Goal: Task Accomplishment & Management: Manage account settings

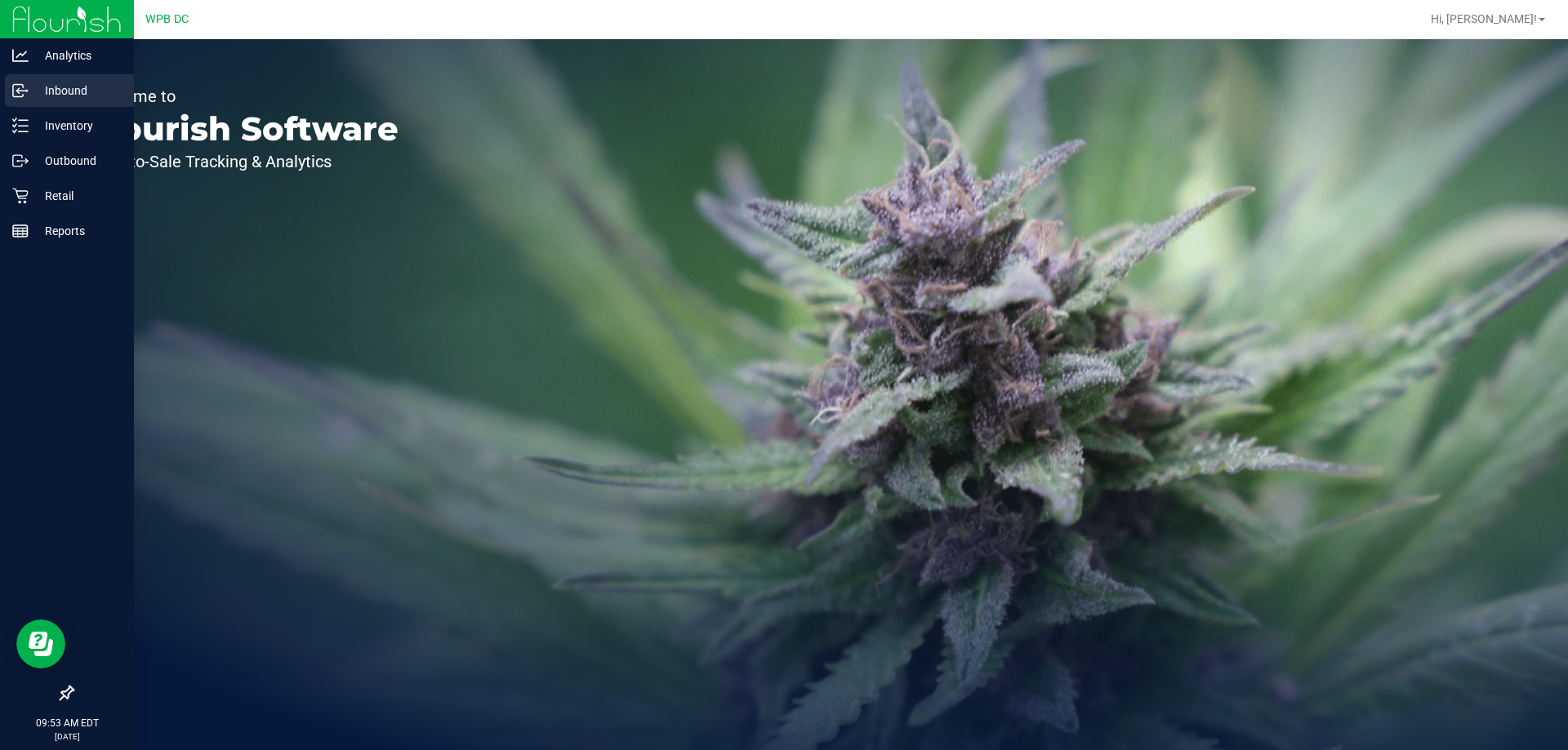
click at [30, 92] on p "Inbound" at bounding box center [77, 91] width 98 height 20
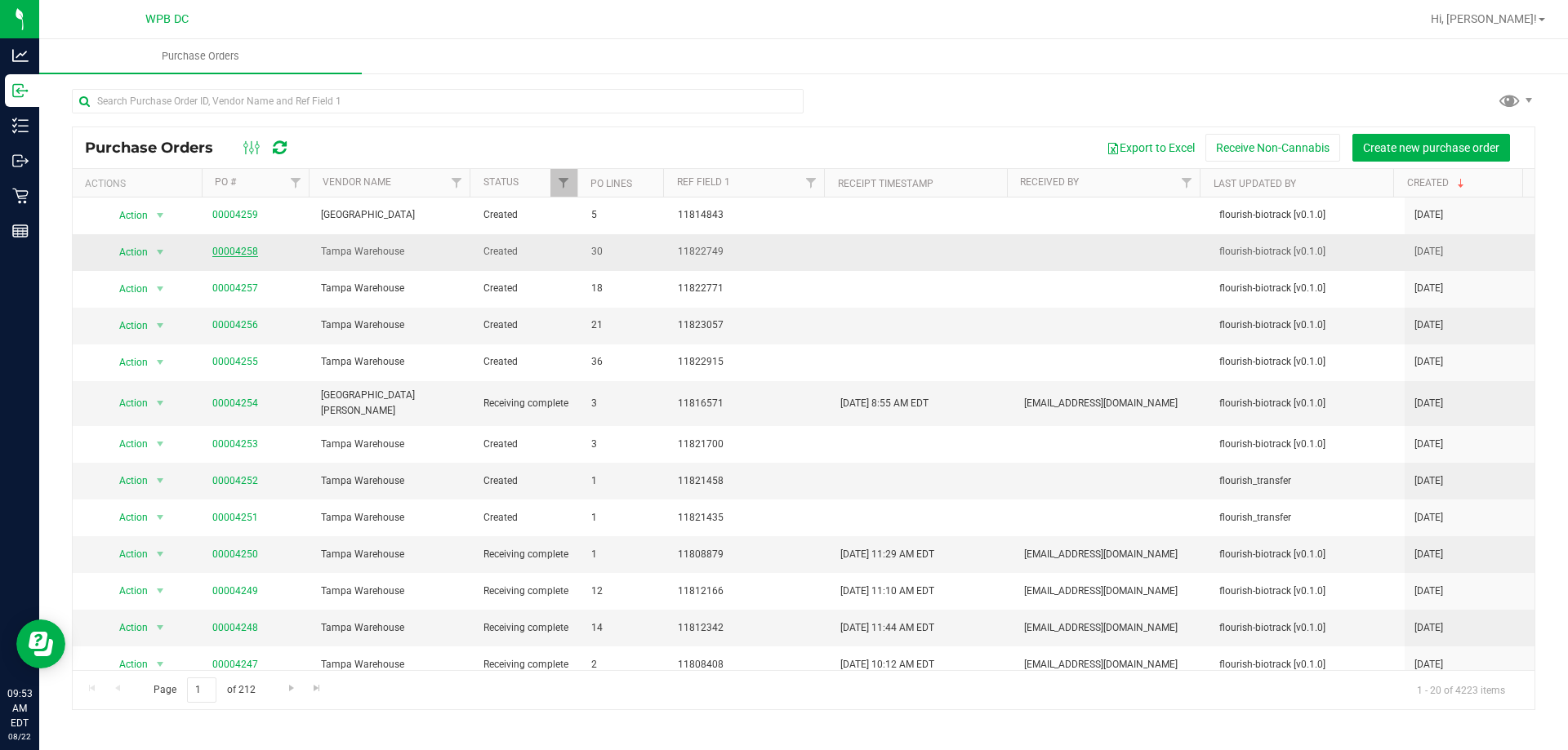
click at [232, 249] on link "00004258" at bounding box center [235, 251] width 45 height 11
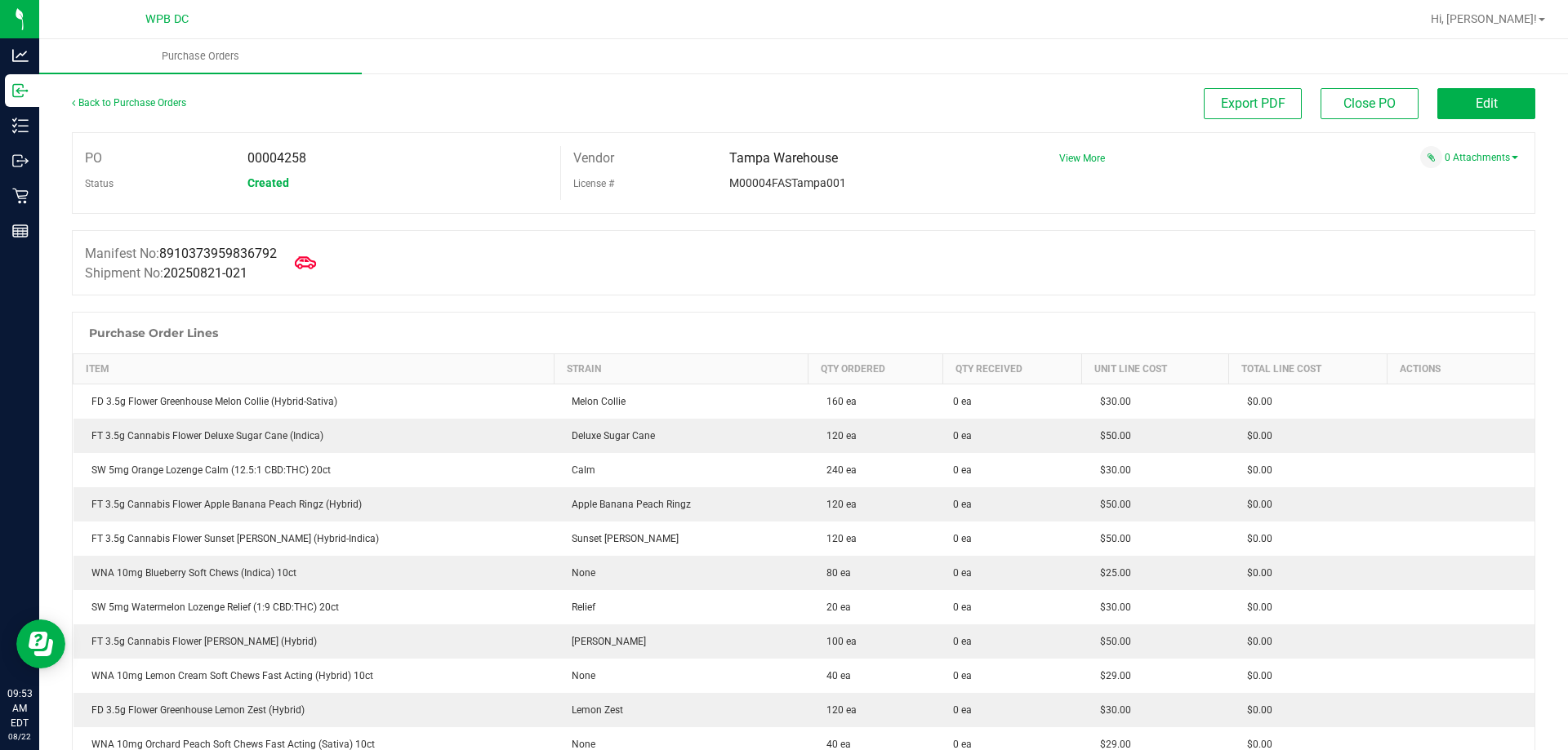
click at [311, 268] on icon at bounding box center [305, 263] width 21 height 21
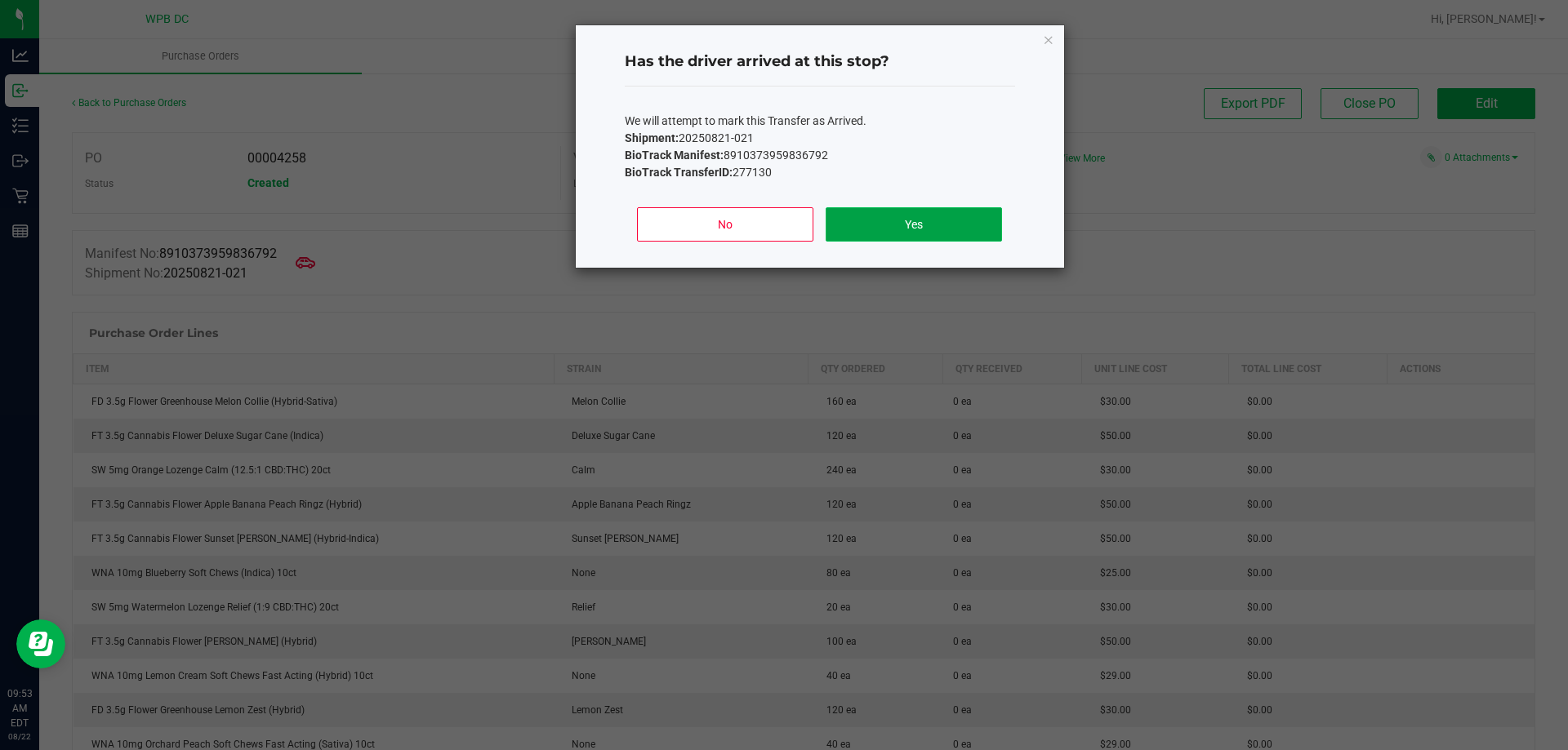
click at [900, 218] on button "Yes" at bounding box center [913, 225] width 176 height 34
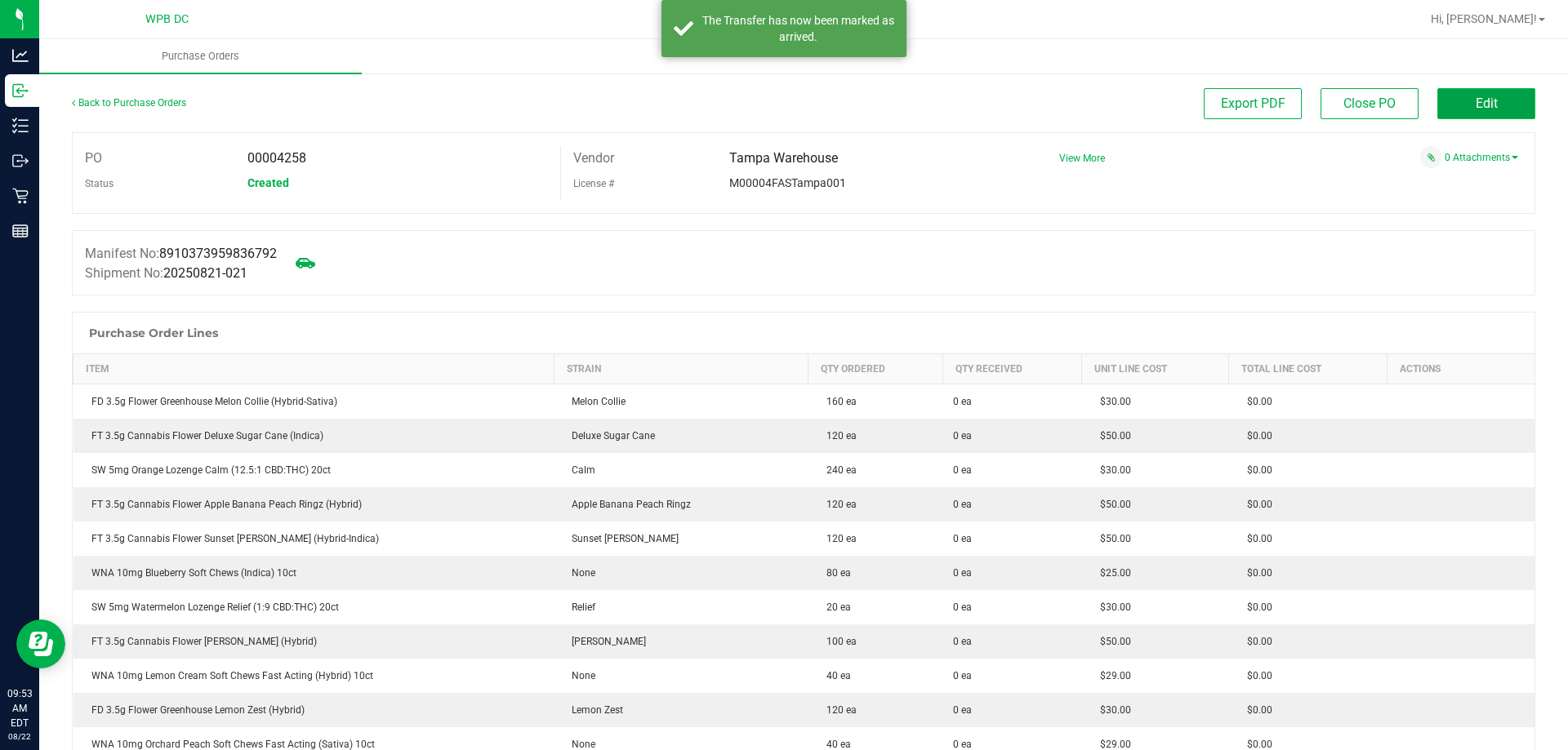
click at [1505, 111] on button "Edit" at bounding box center [1486, 103] width 98 height 31
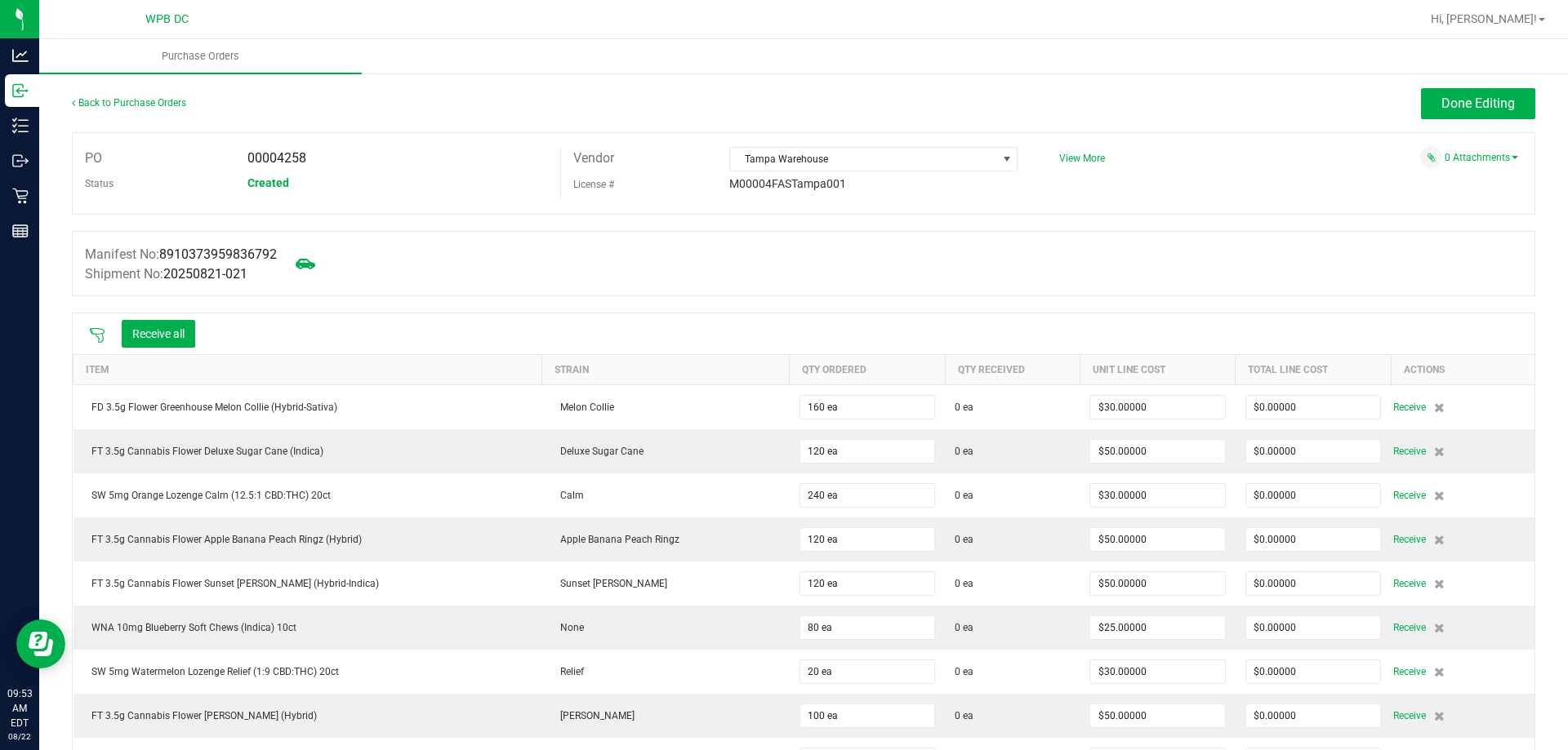
click at [95, 332] on icon at bounding box center [96, 335] width 16 height 16
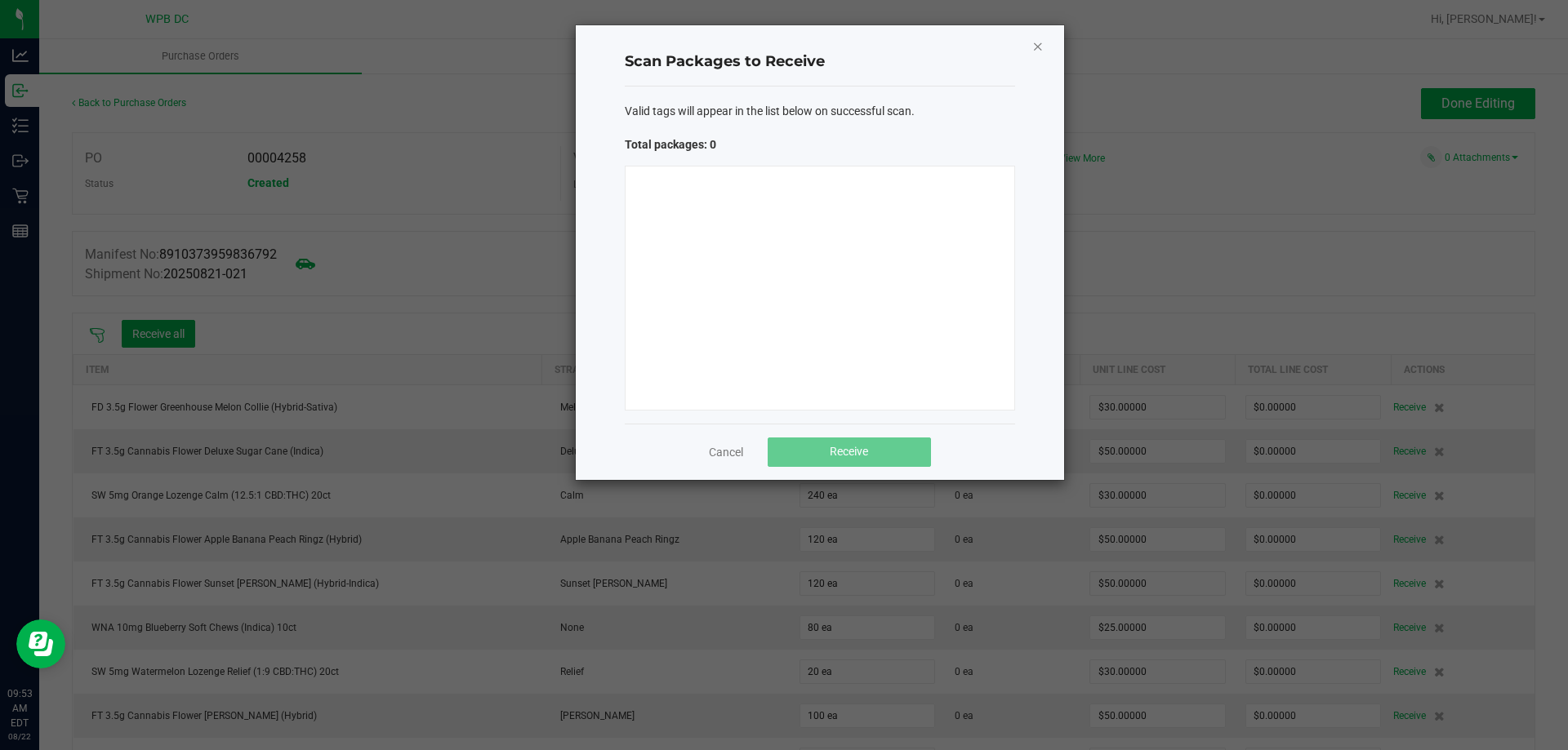
click at [1034, 48] on icon "Close" at bounding box center [1038, 45] width 11 height 20
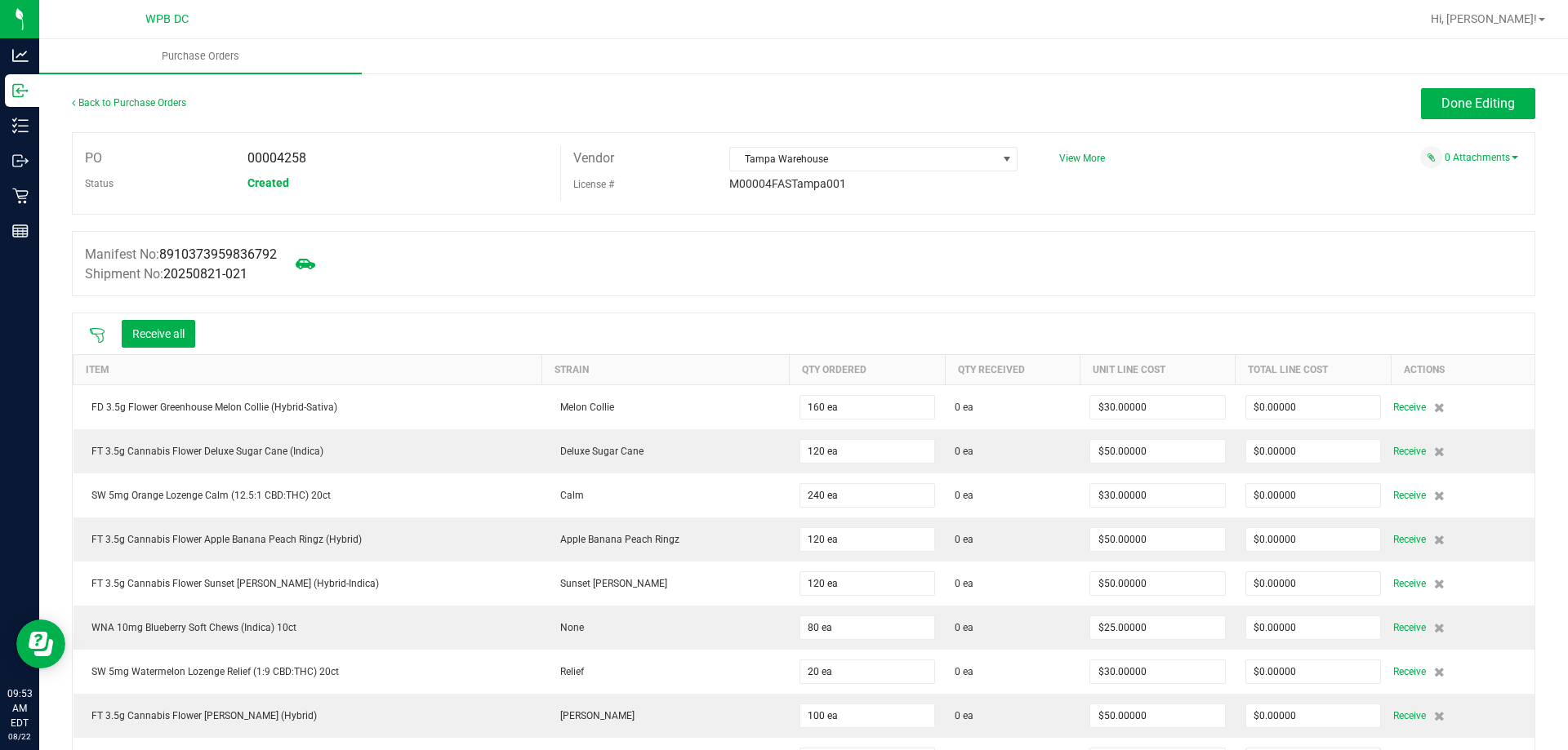
click at [100, 334] on icon at bounding box center [96, 335] width 16 height 16
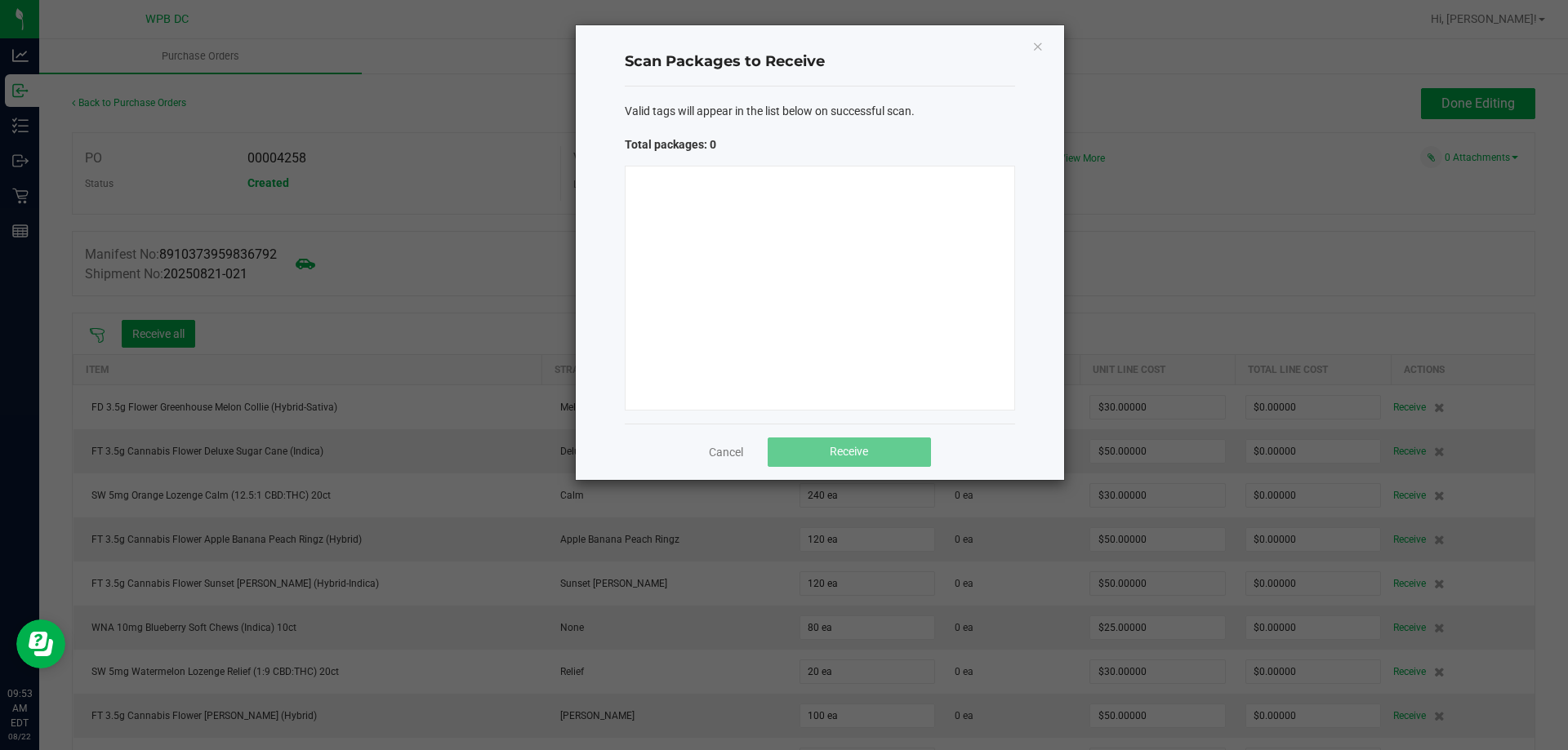
click at [795, 275] on div at bounding box center [819, 287] width 390 height 245
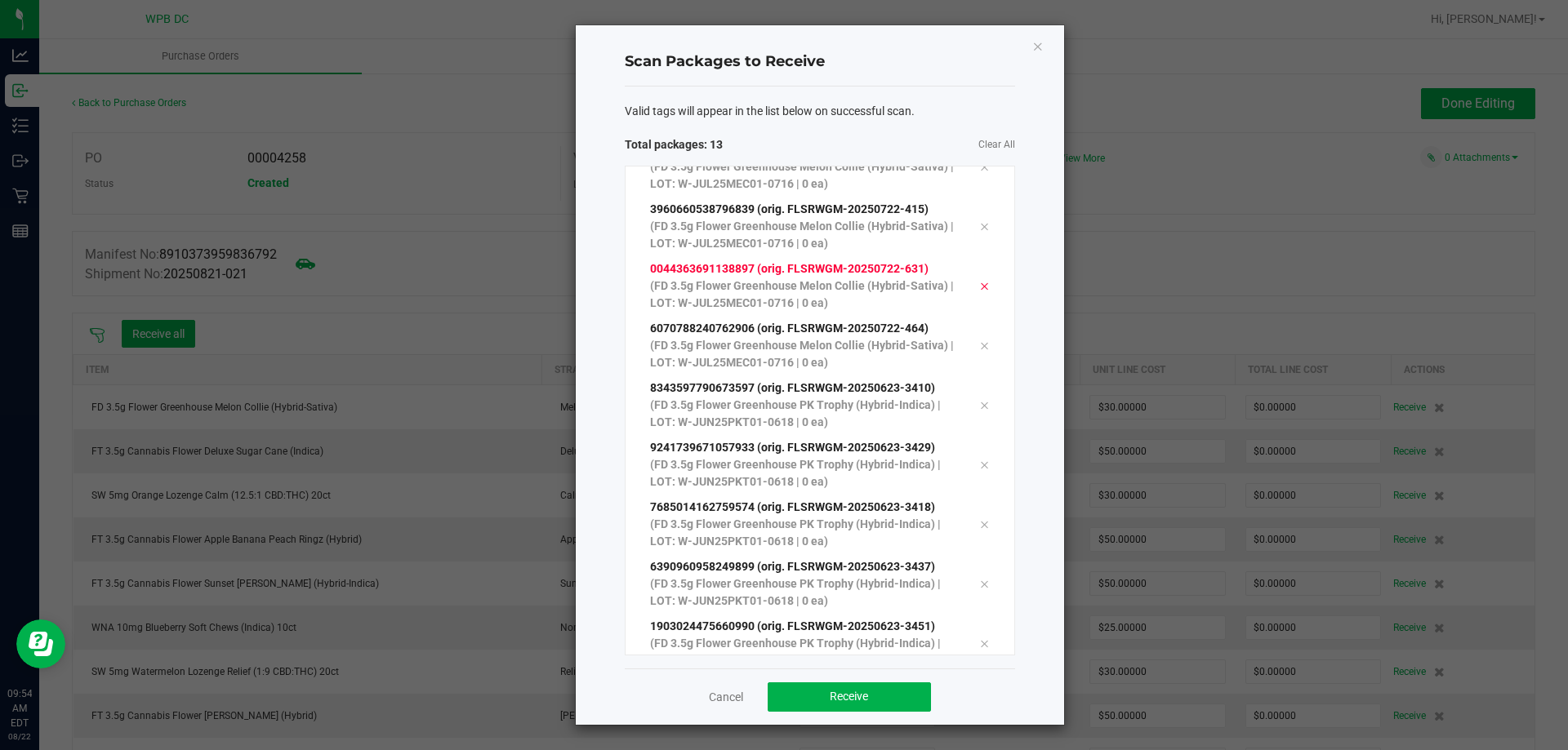
scroll to position [328, 0]
click at [896, 686] on button "Receive" at bounding box center [849, 697] width 163 height 29
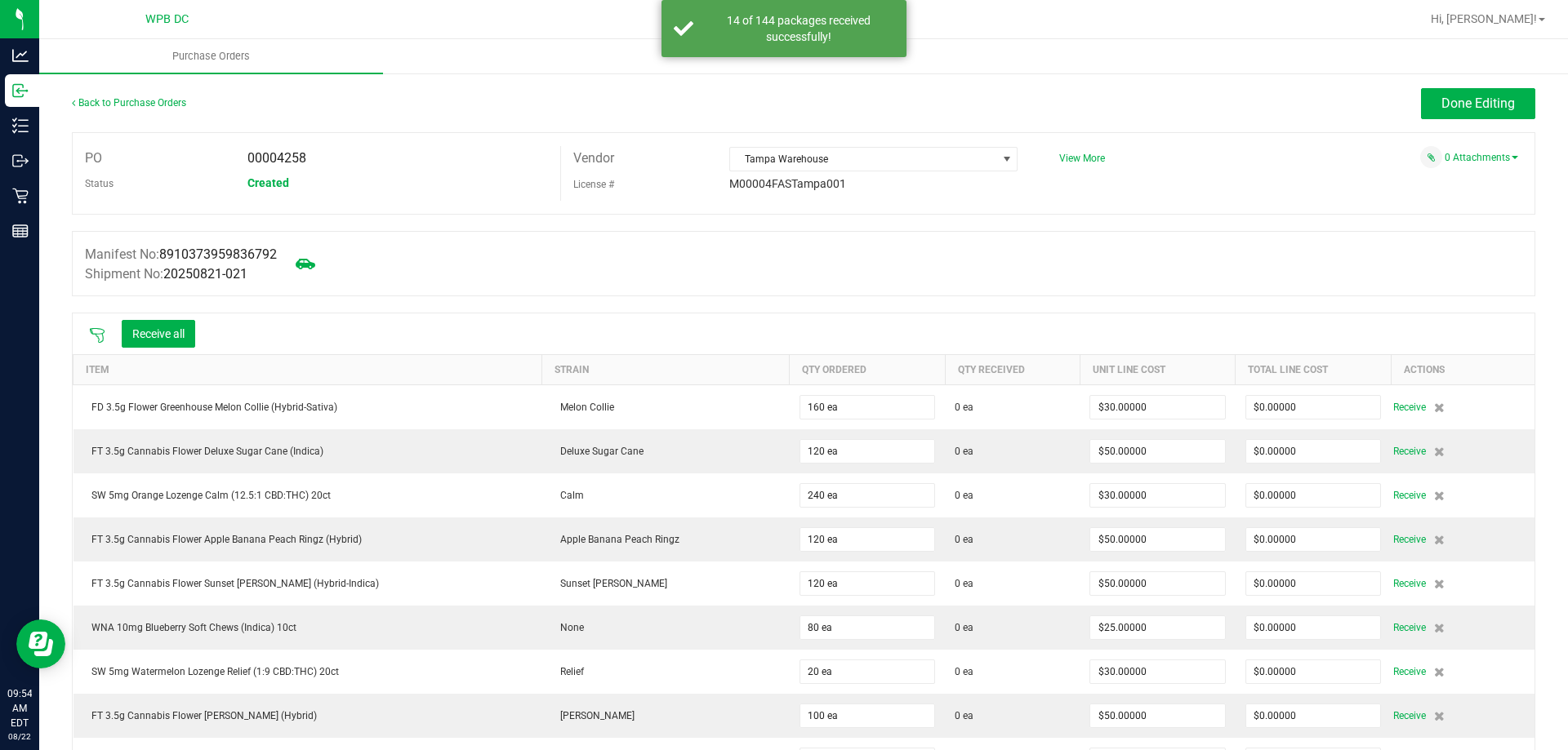
click at [94, 339] on icon at bounding box center [96, 335] width 16 height 16
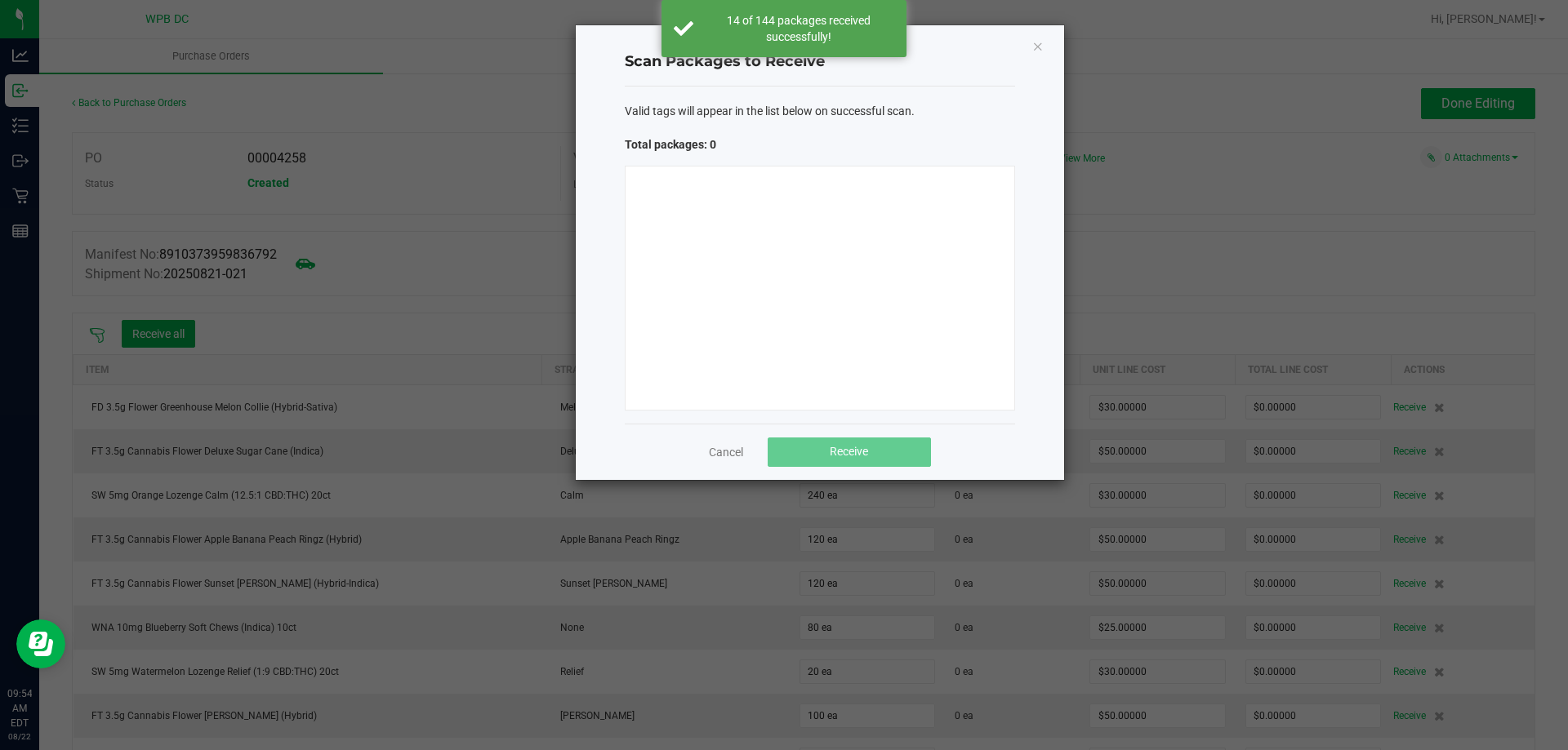
click at [711, 229] on div at bounding box center [819, 287] width 390 height 245
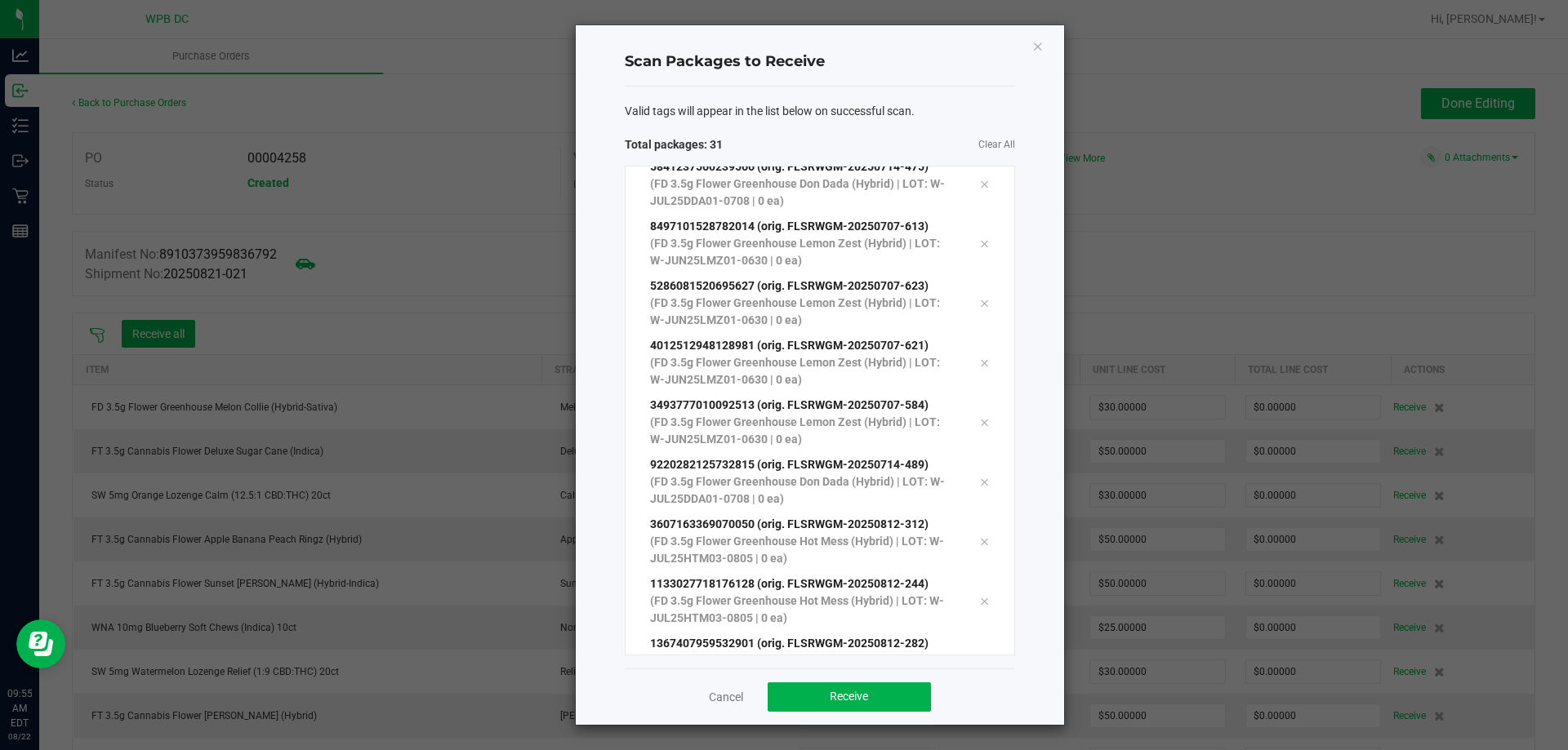
scroll to position [1401, 0]
click at [900, 691] on button "Receive" at bounding box center [849, 697] width 163 height 29
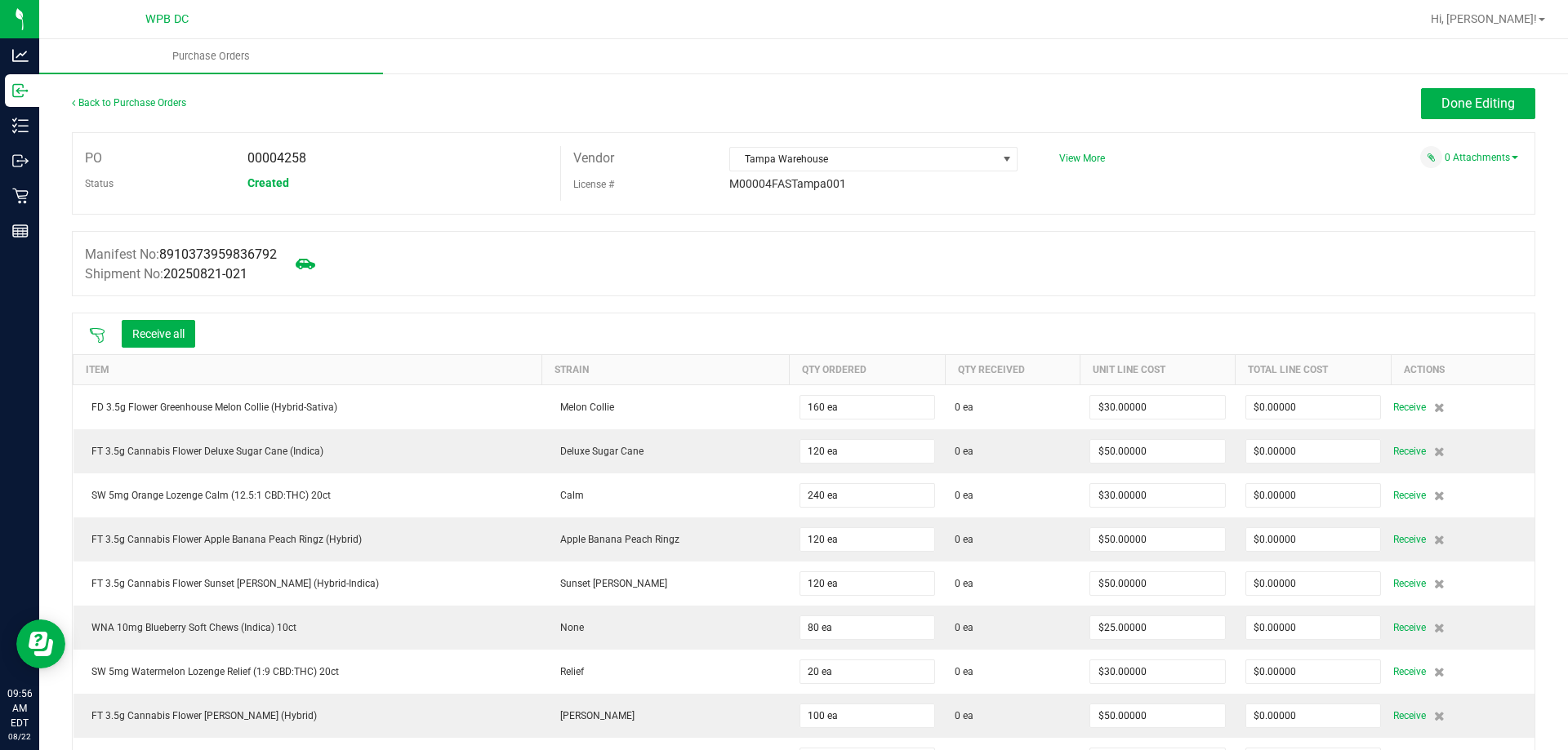
click at [105, 334] on icon at bounding box center [96, 335] width 16 height 16
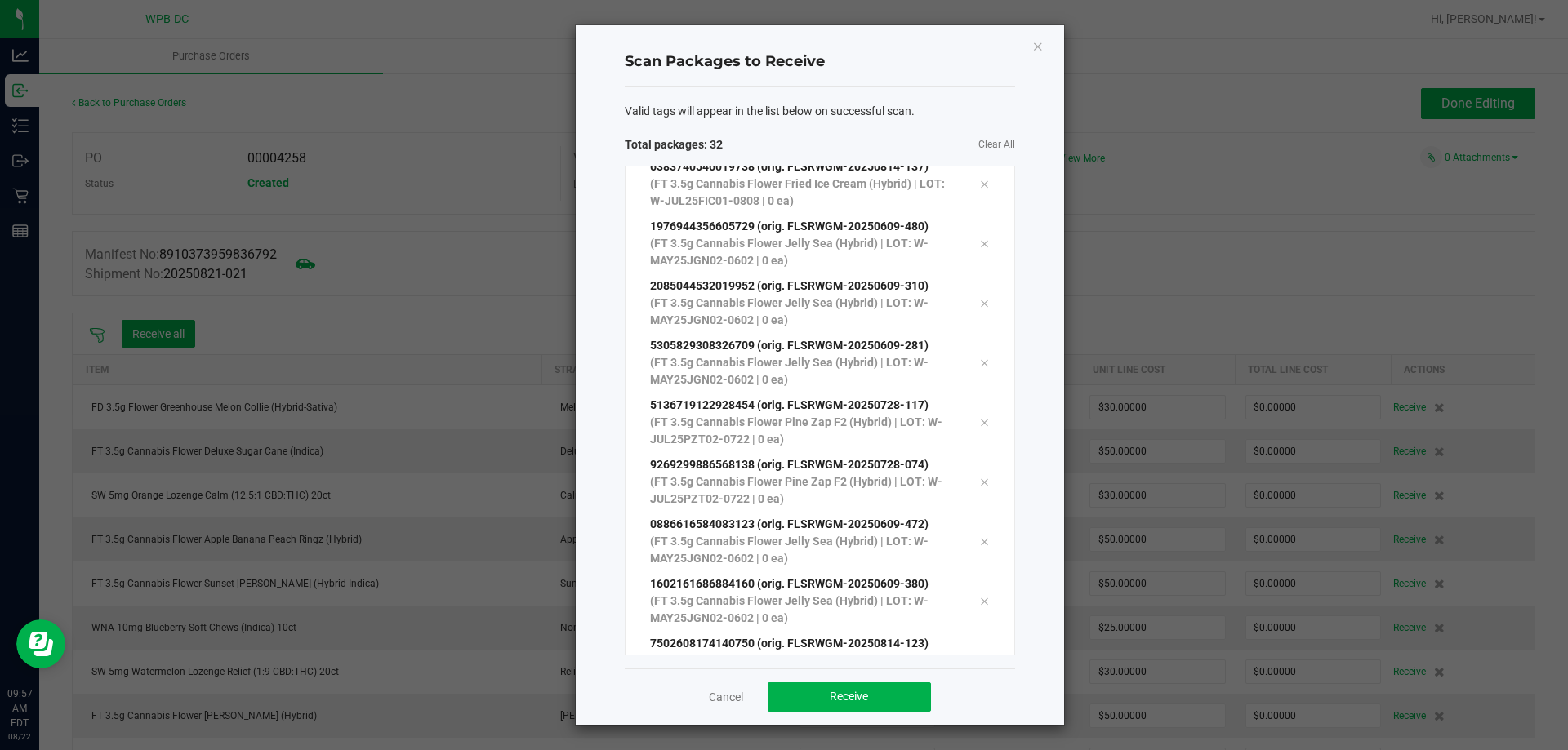
scroll to position [1460, 0]
click at [885, 705] on button "Receive" at bounding box center [849, 697] width 163 height 29
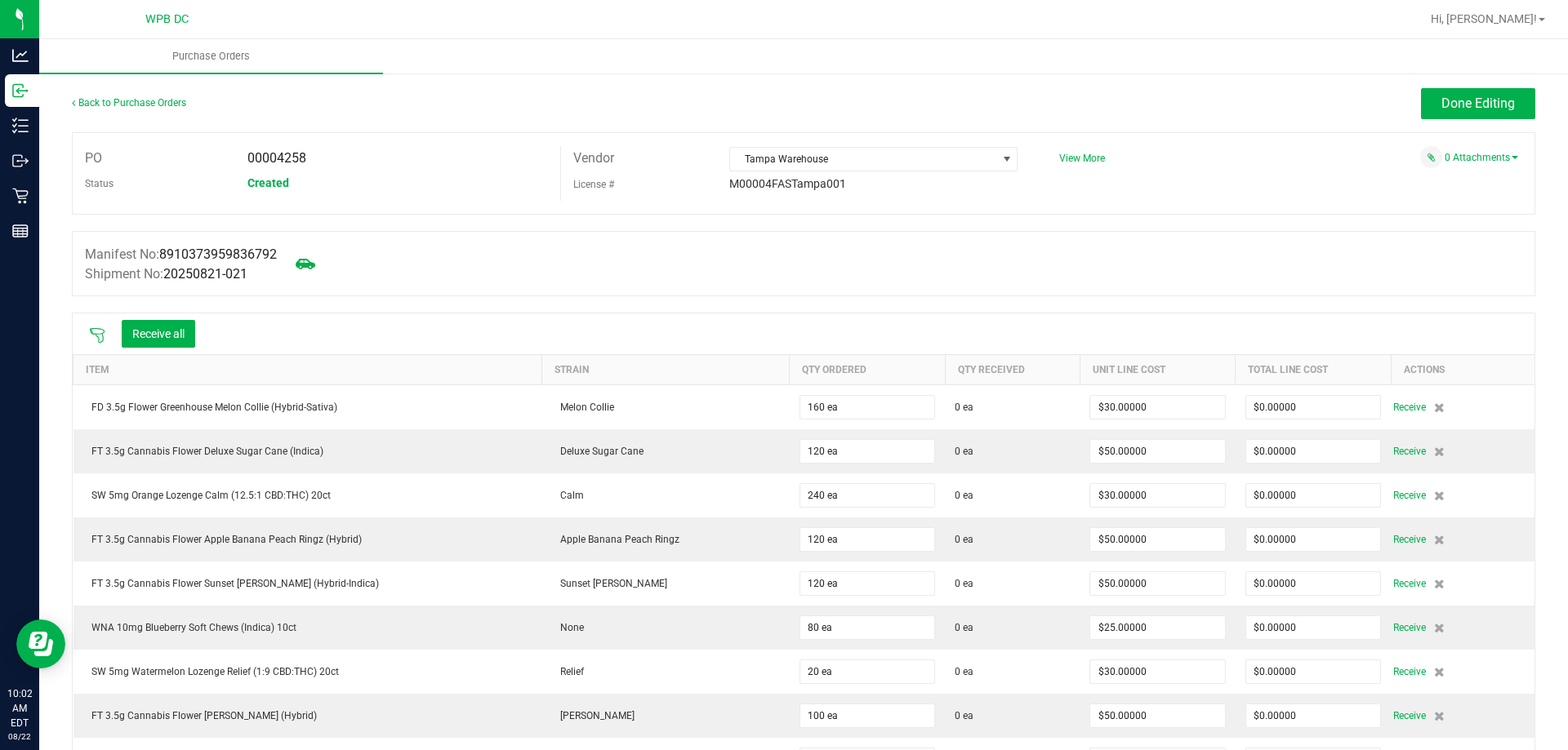
click at [100, 335] on icon at bounding box center [96, 335] width 16 height 16
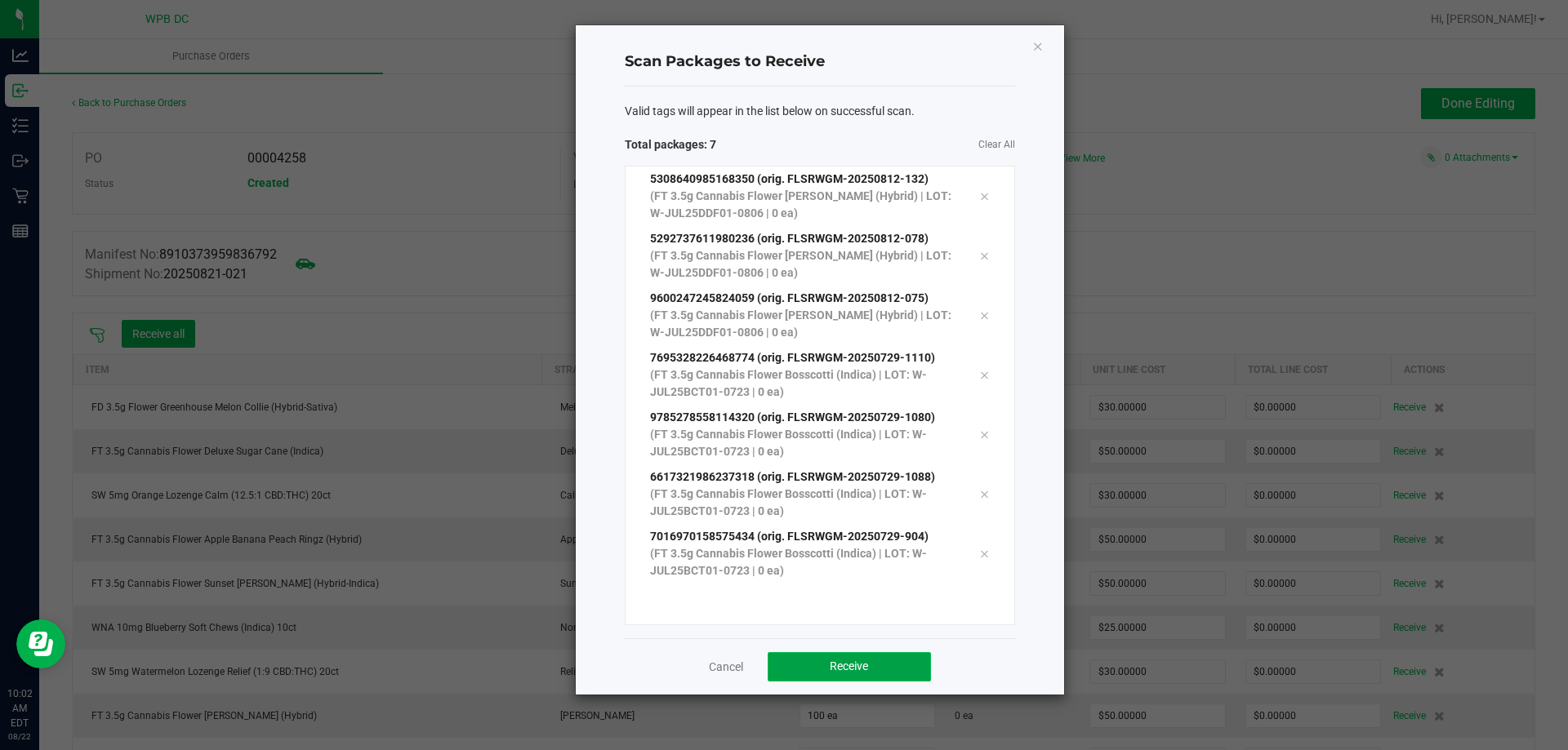
click at [891, 676] on button "Receive" at bounding box center [849, 667] width 163 height 29
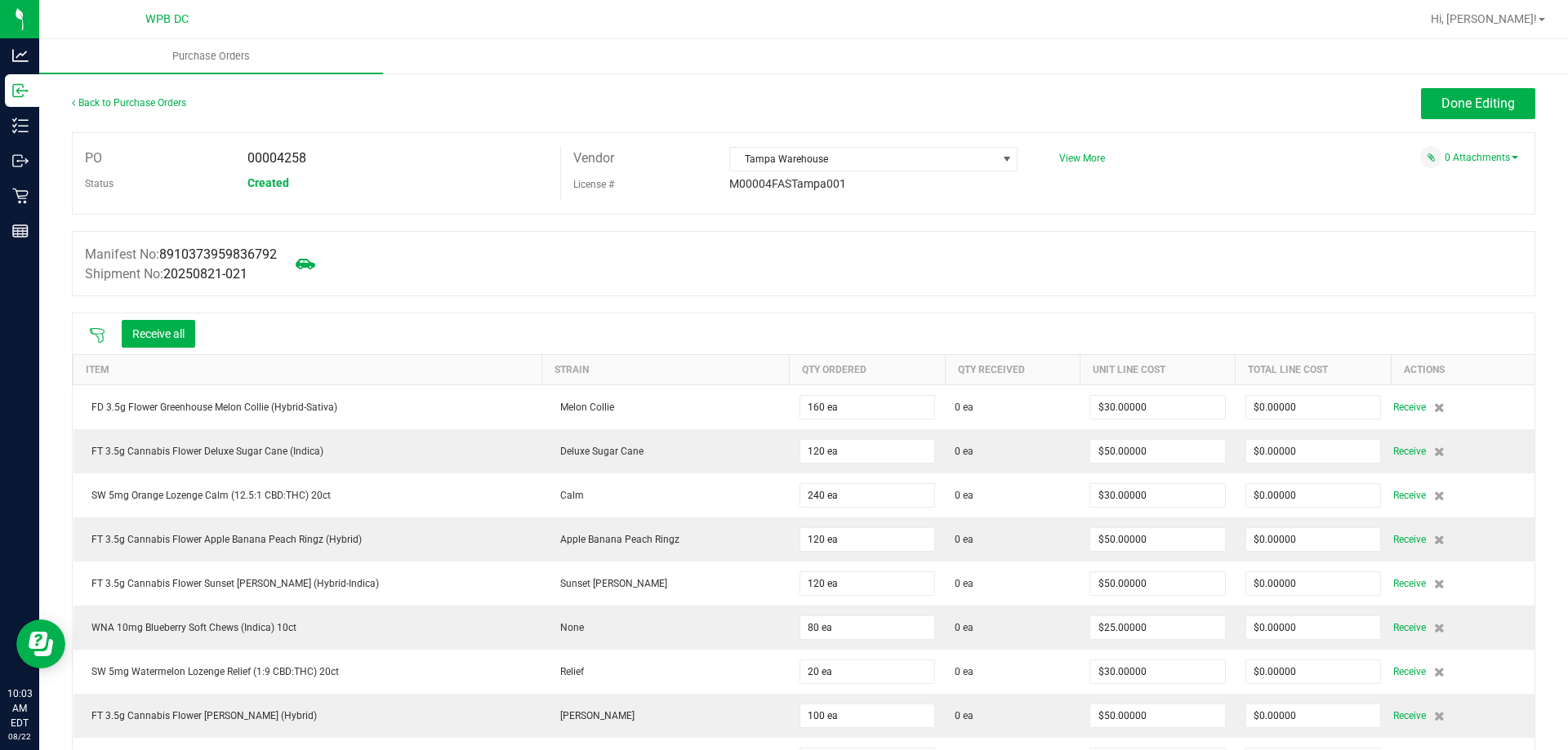
click at [95, 334] on icon at bounding box center [97, 336] width 15 height 15
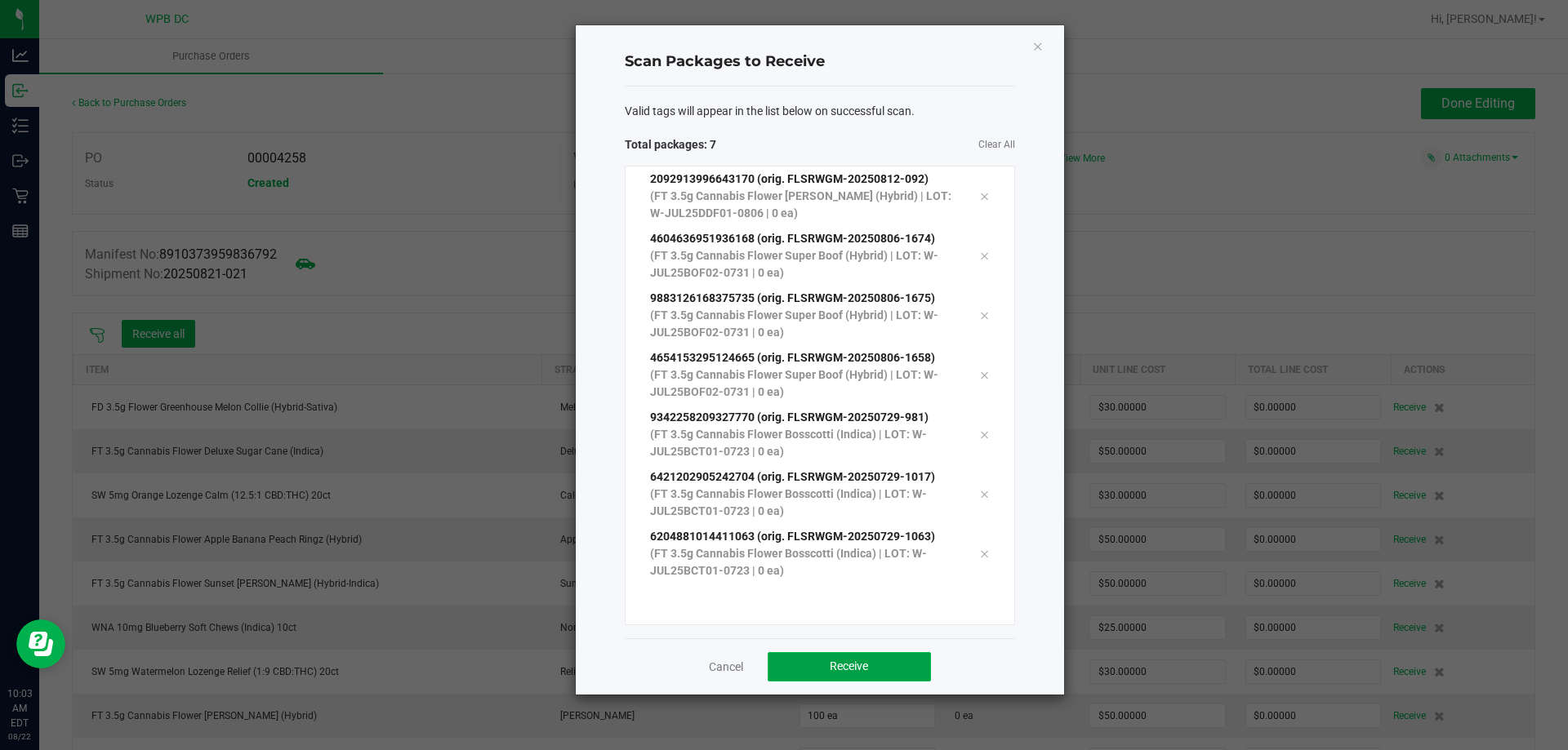
click at [898, 673] on button "Receive" at bounding box center [849, 667] width 163 height 29
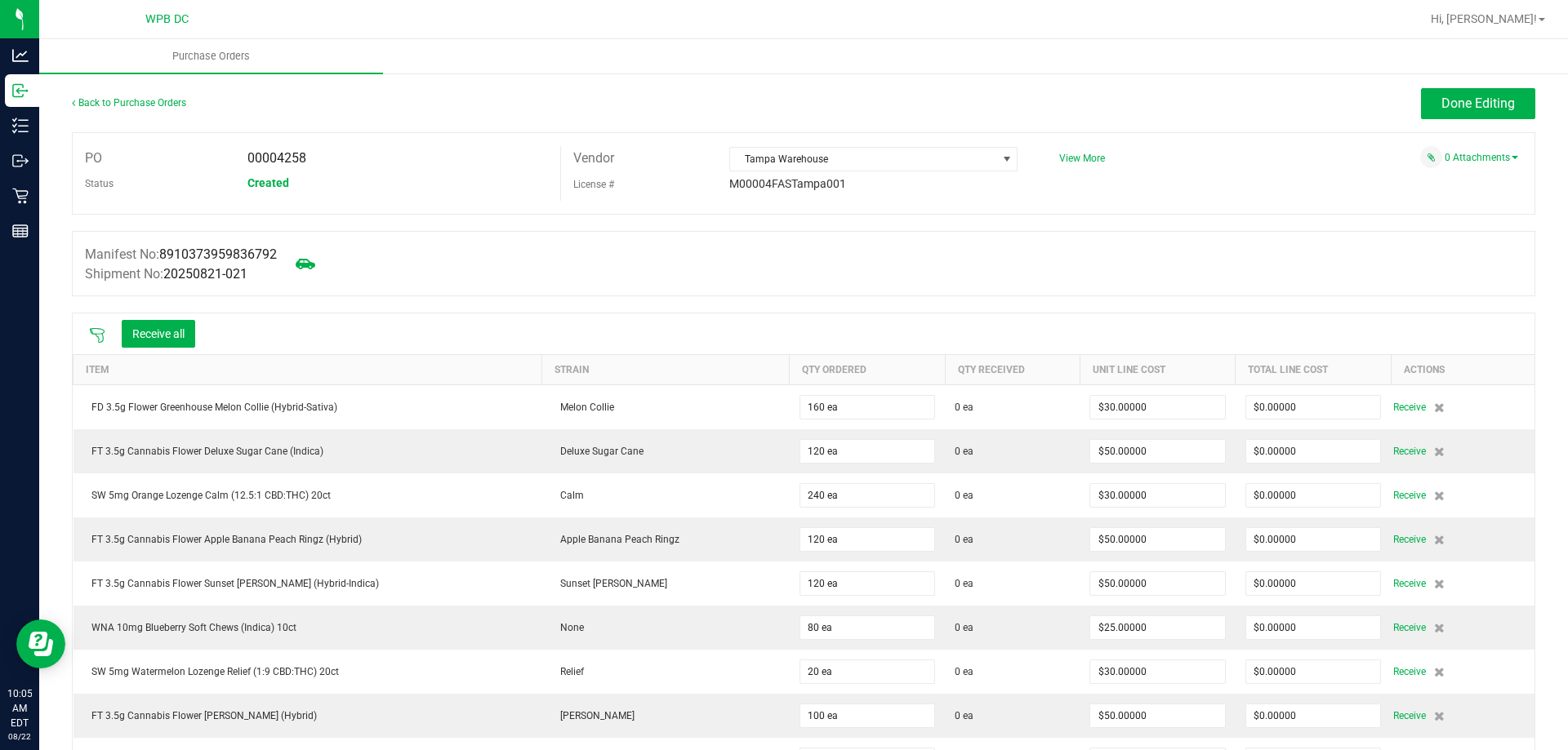
click at [100, 329] on icon at bounding box center [96, 335] width 16 height 16
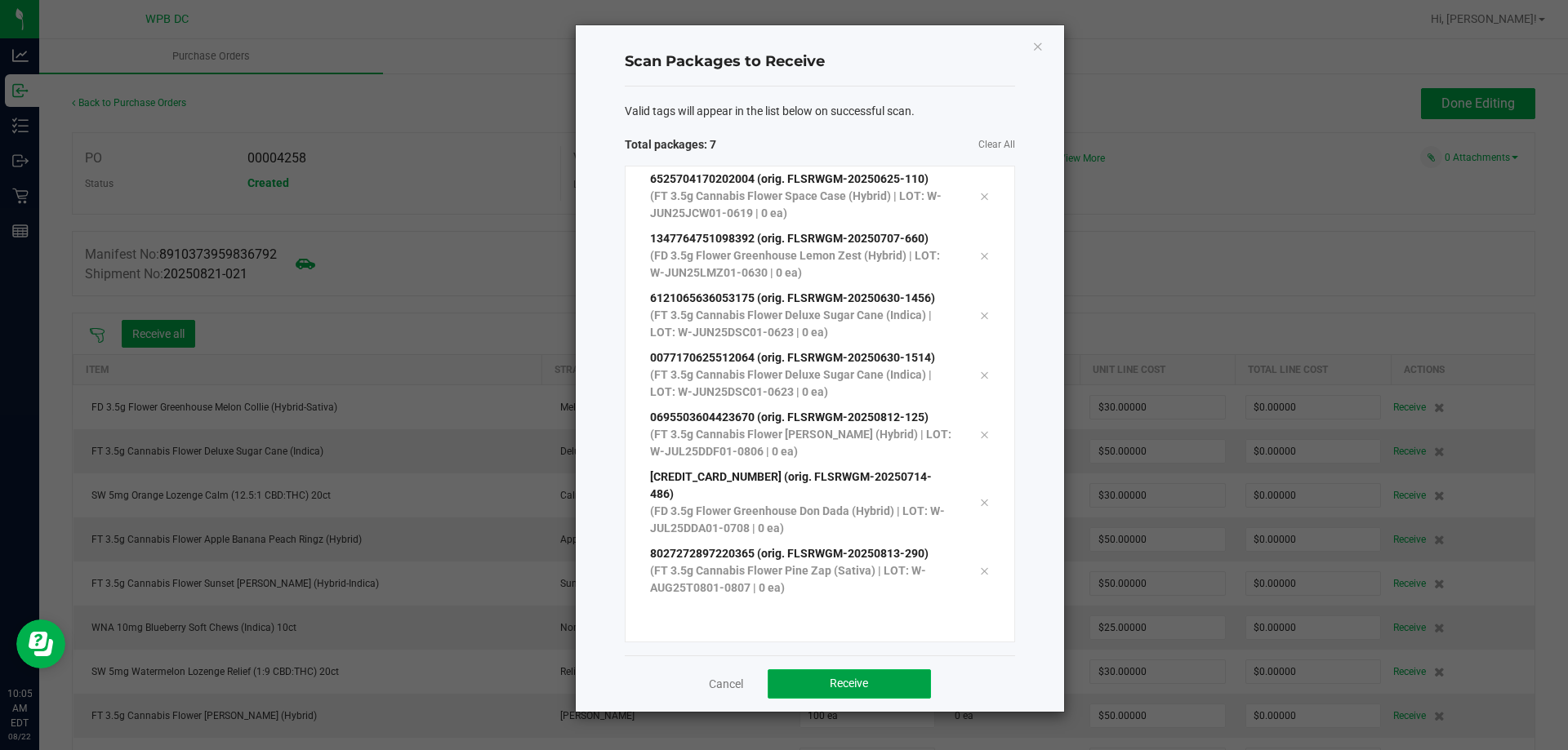
click at [810, 670] on button "Receive" at bounding box center [849, 684] width 163 height 29
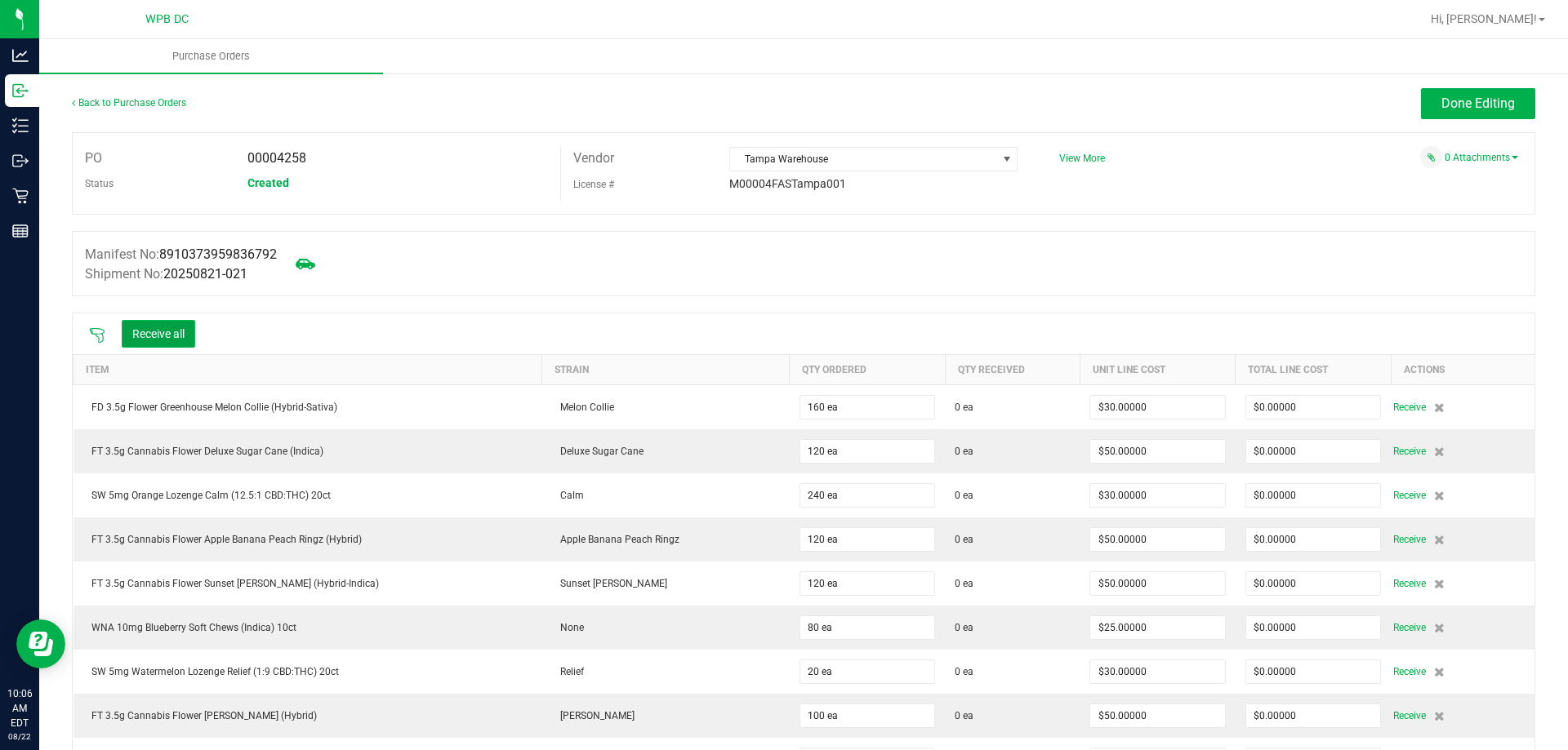
click at [164, 333] on button "Receive all" at bounding box center [159, 333] width 74 height 27
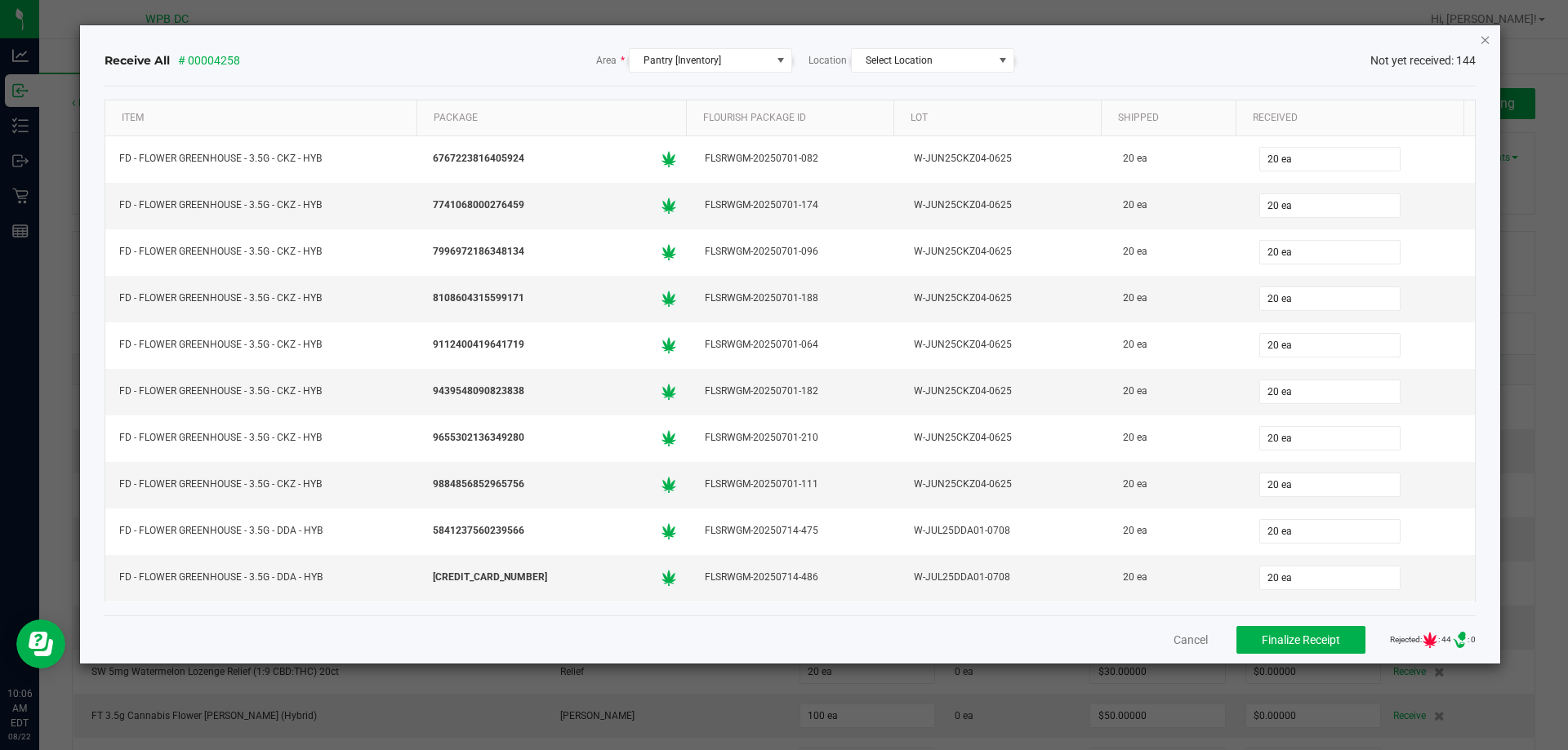
click at [1484, 36] on icon "Close" at bounding box center [1485, 39] width 11 height 20
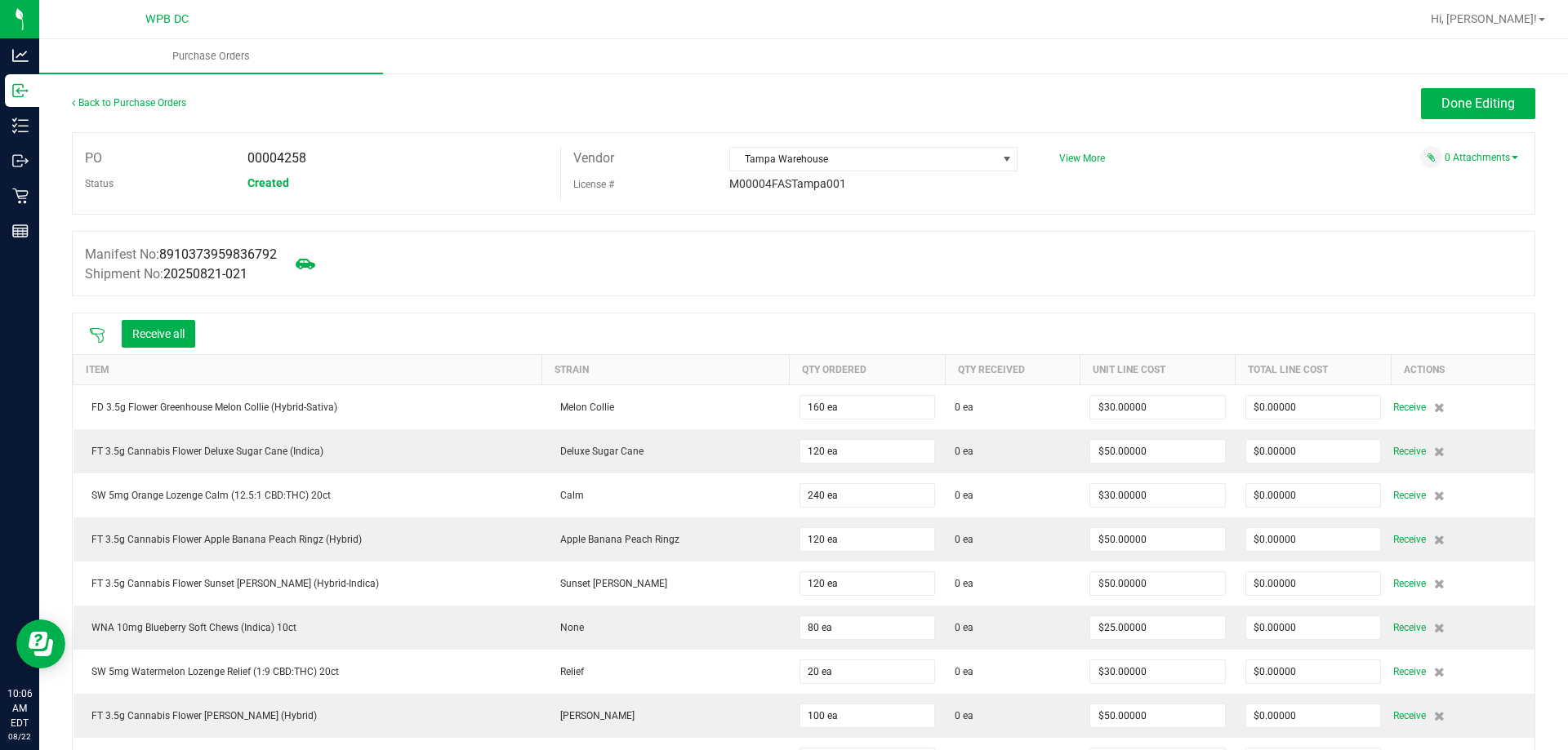
click at [101, 330] on icon at bounding box center [96, 335] width 16 height 16
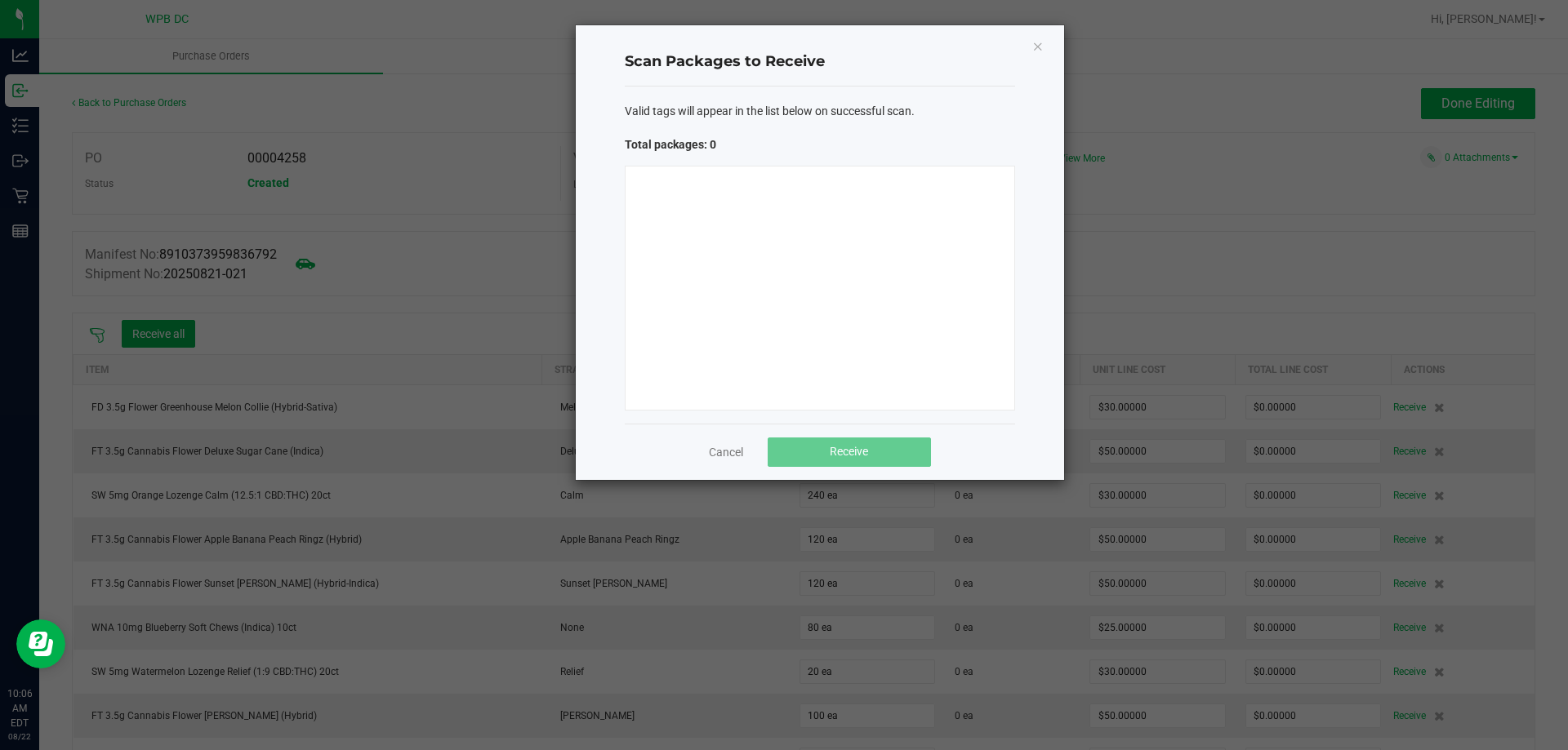
drag, startPoint x: 699, startPoint y: 237, endPoint x: 725, endPoint y: 215, distance: 34.1
click at [705, 230] on div at bounding box center [819, 287] width 390 height 245
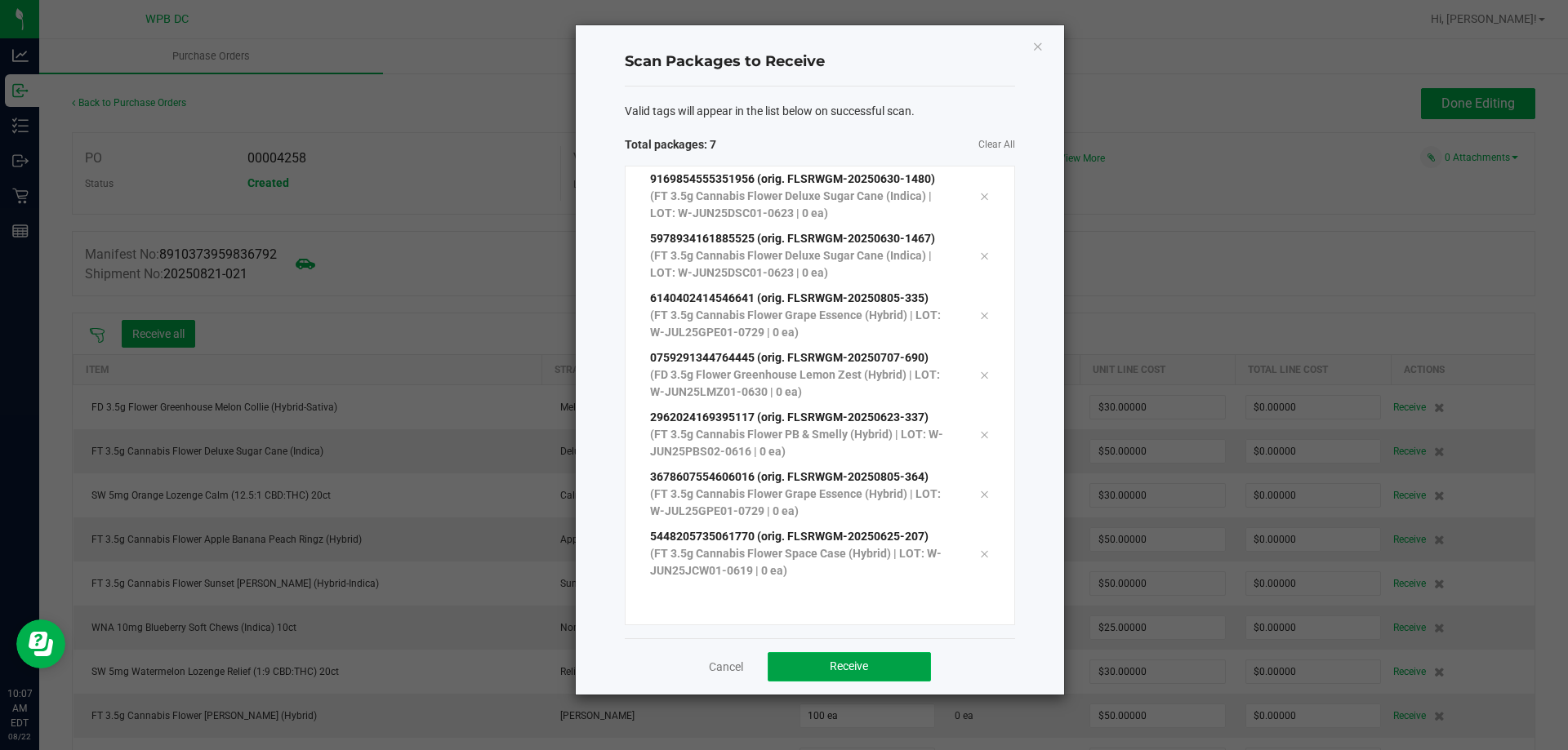
click at [869, 662] on button "Receive" at bounding box center [849, 667] width 163 height 29
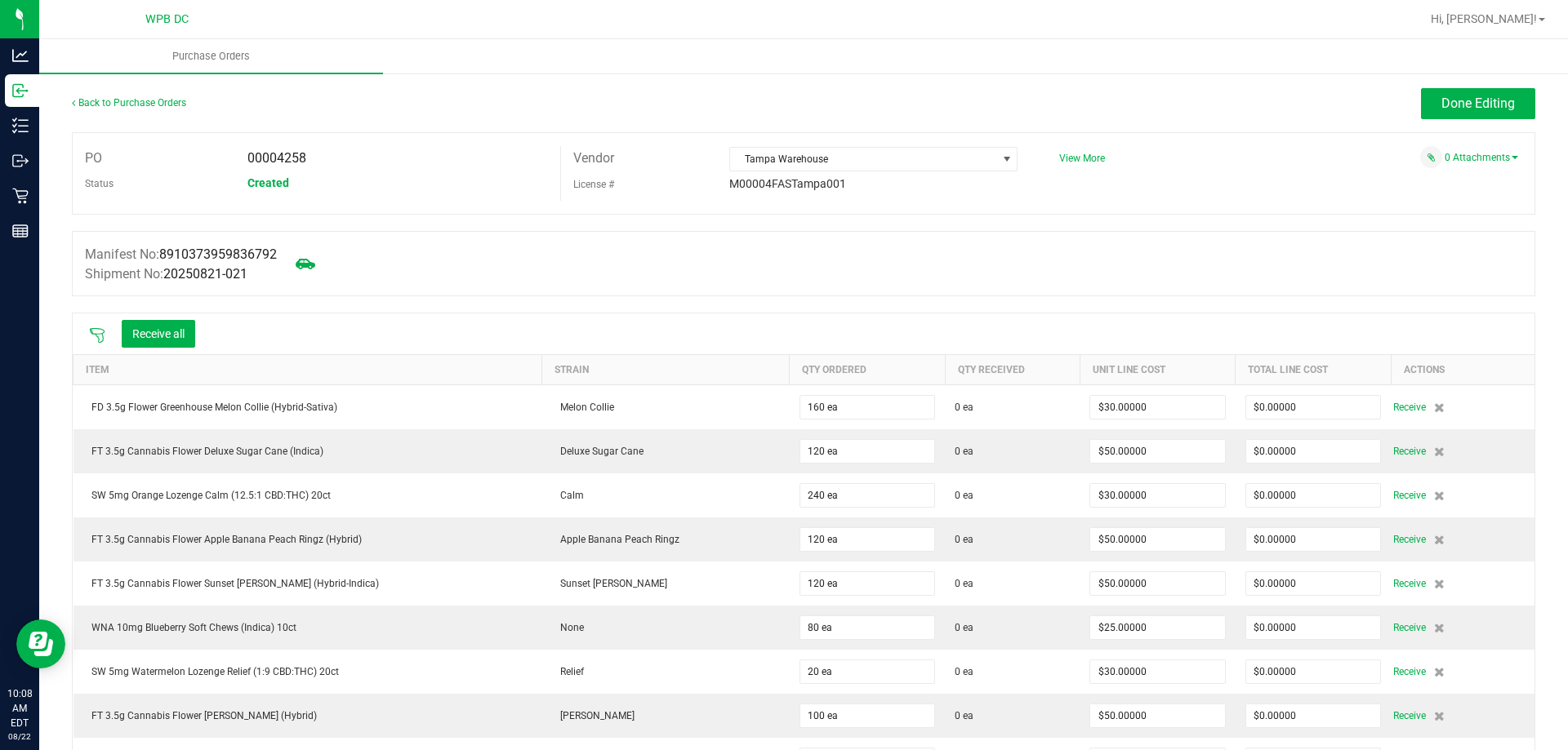
click at [101, 331] on icon at bounding box center [96, 335] width 16 height 16
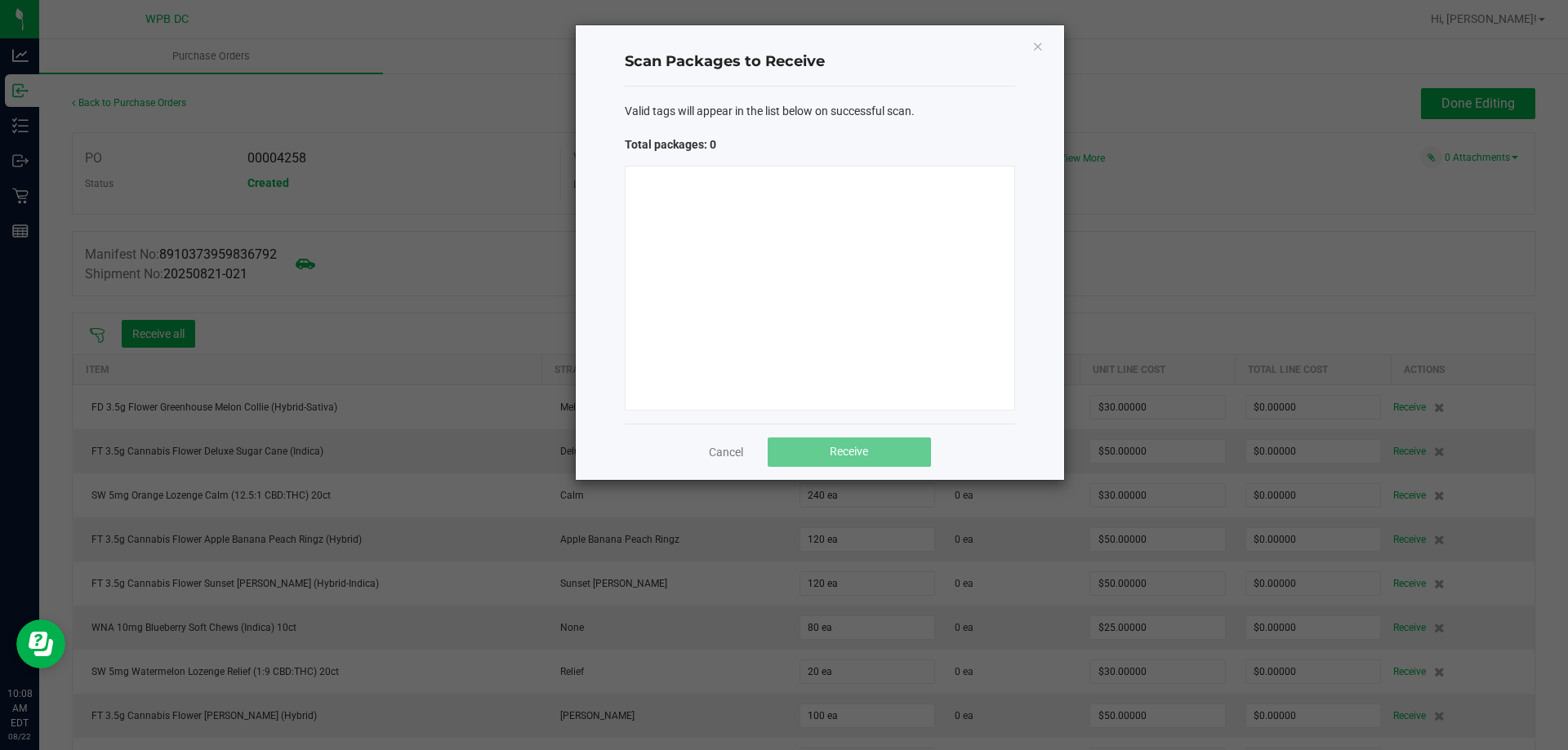
drag, startPoint x: 718, startPoint y: 255, endPoint x: 726, endPoint y: 230, distance: 26.2
click at [722, 245] on div at bounding box center [819, 287] width 390 height 245
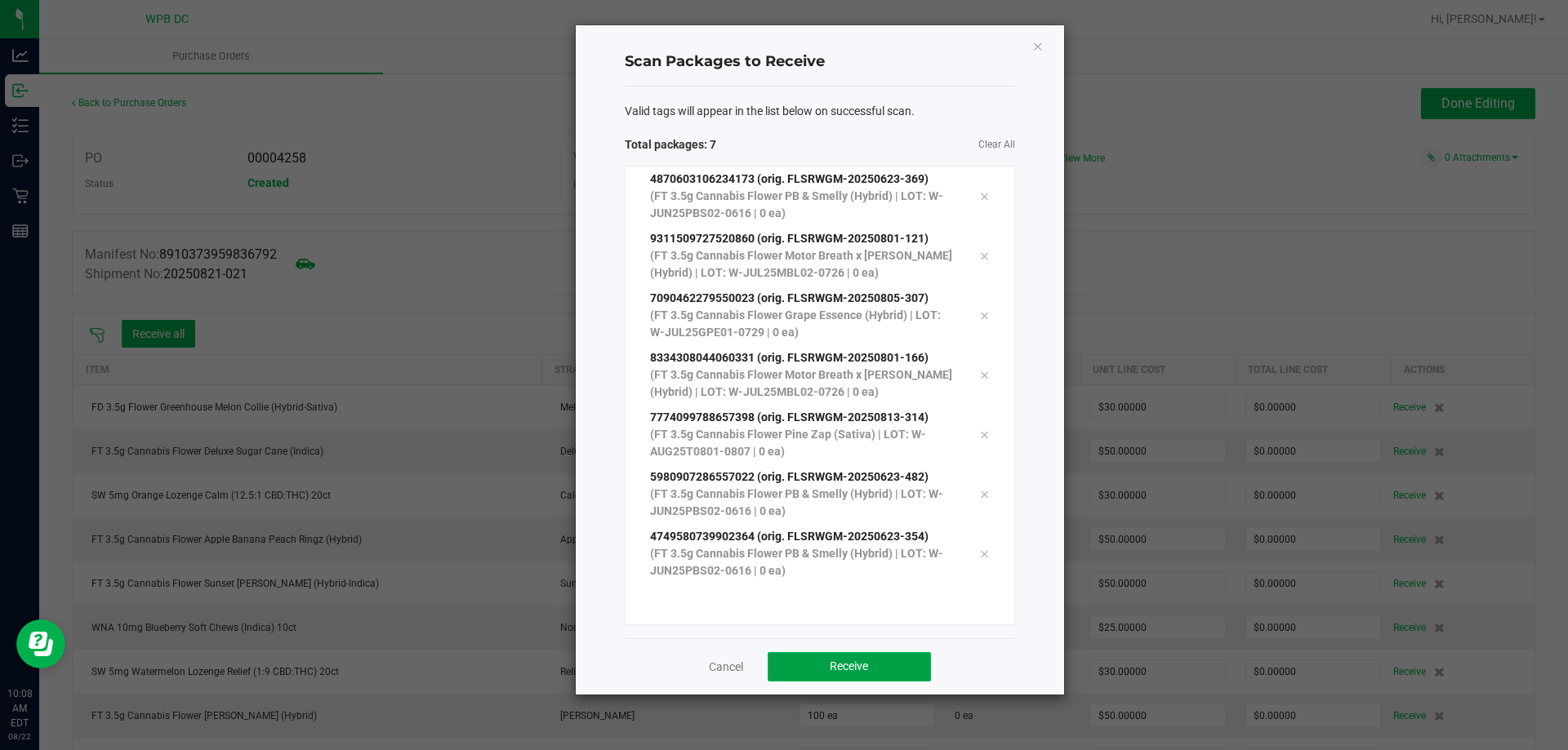
click at [846, 659] on span "Receive" at bounding box center [848, 666] width 39 height 13
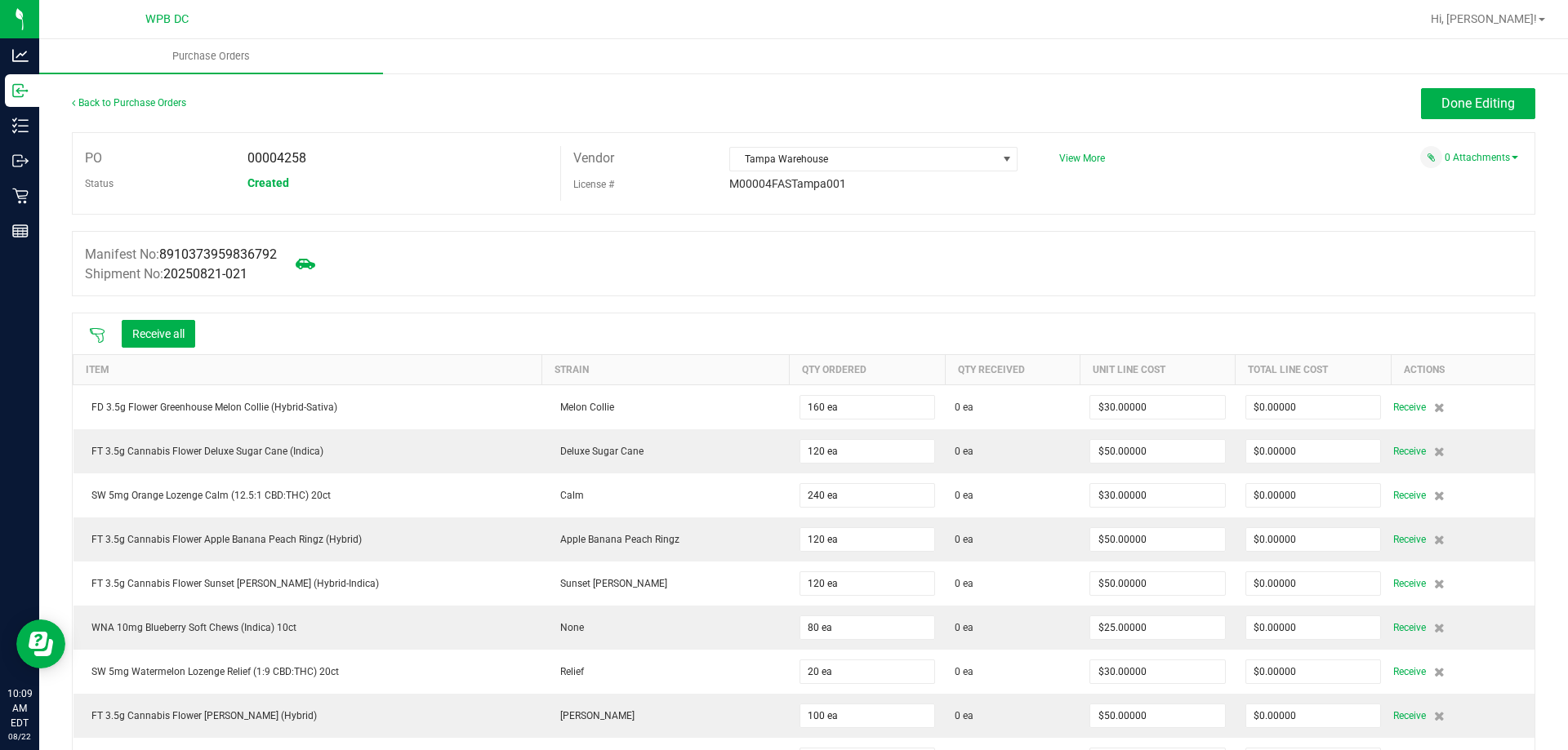
click at [90, 333] on icon at bounding box center [96, 335] width 16 height 16
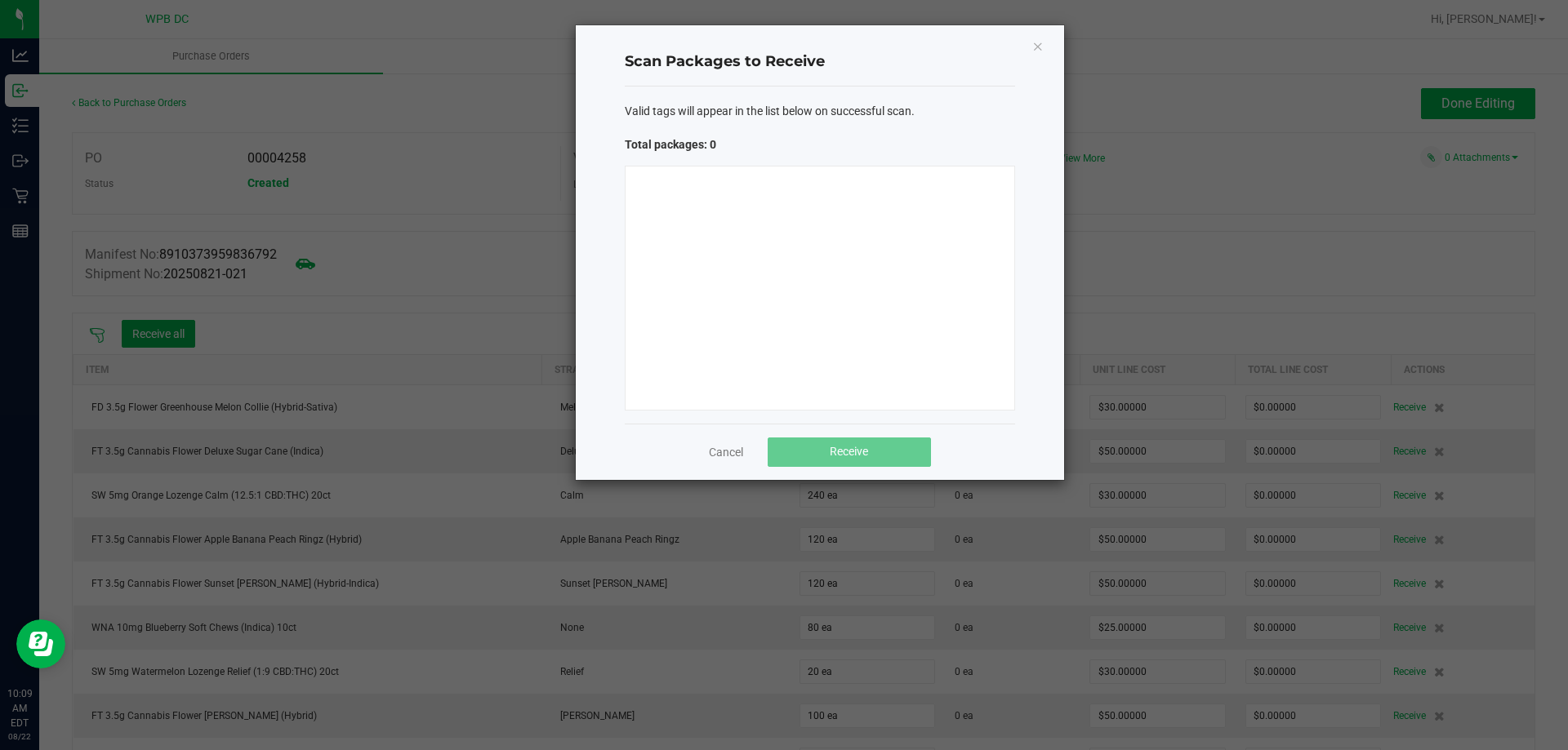
click at [925, 206] on div at bounding box center [819, 287] width 390 height 245
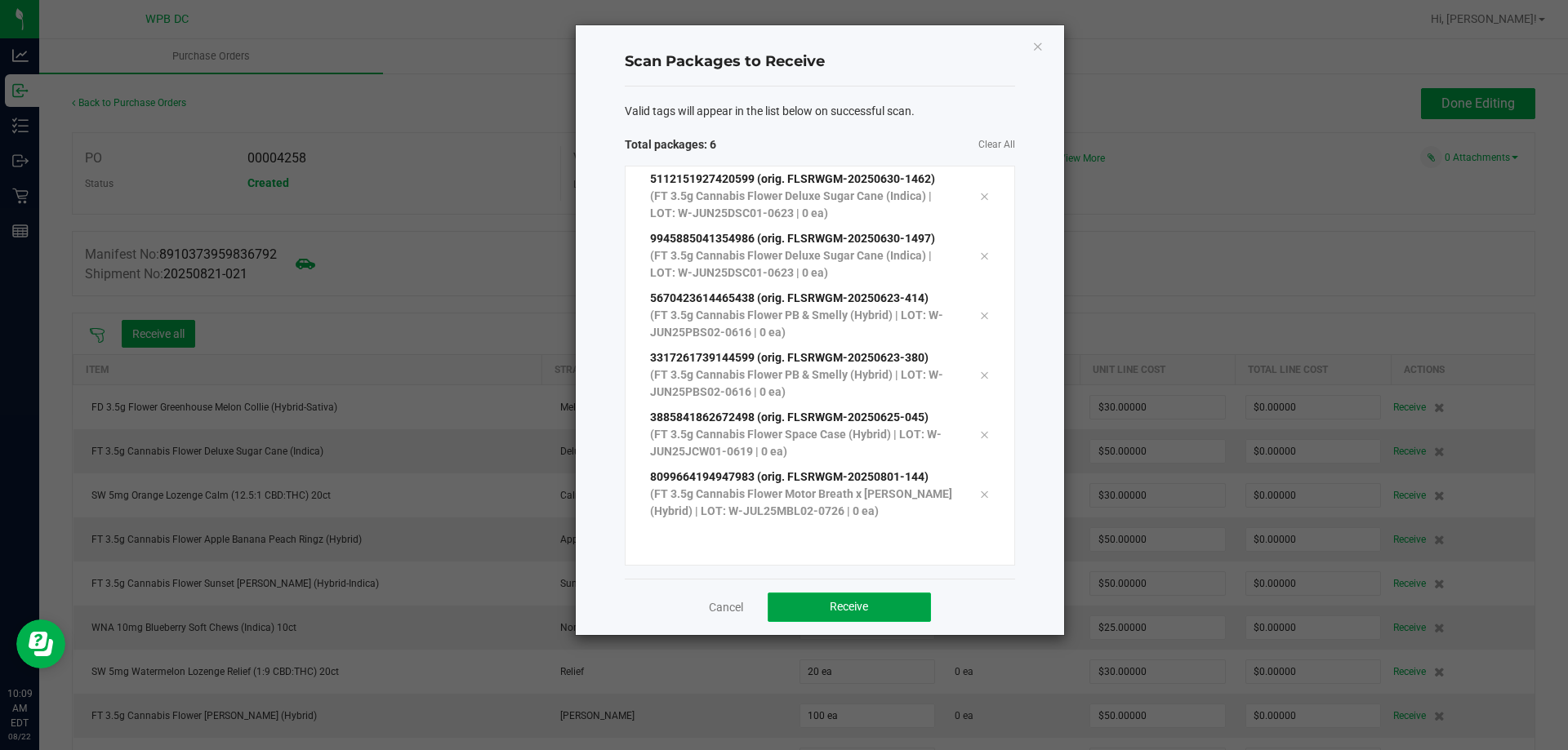
click at [903, 602] on button "Receive" at bounding box center [849, 607] width 163 height 29
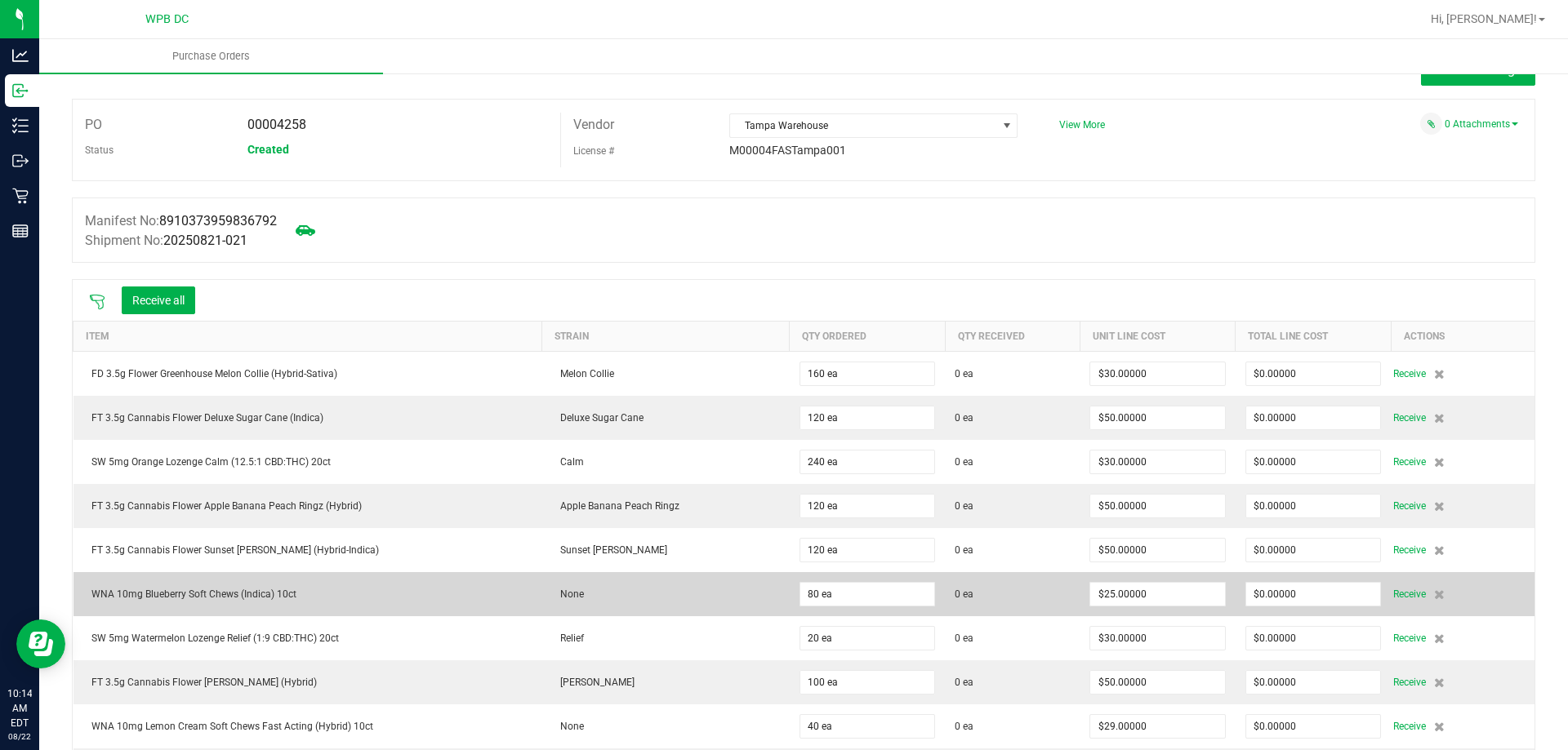
scroll to position [0, 0]
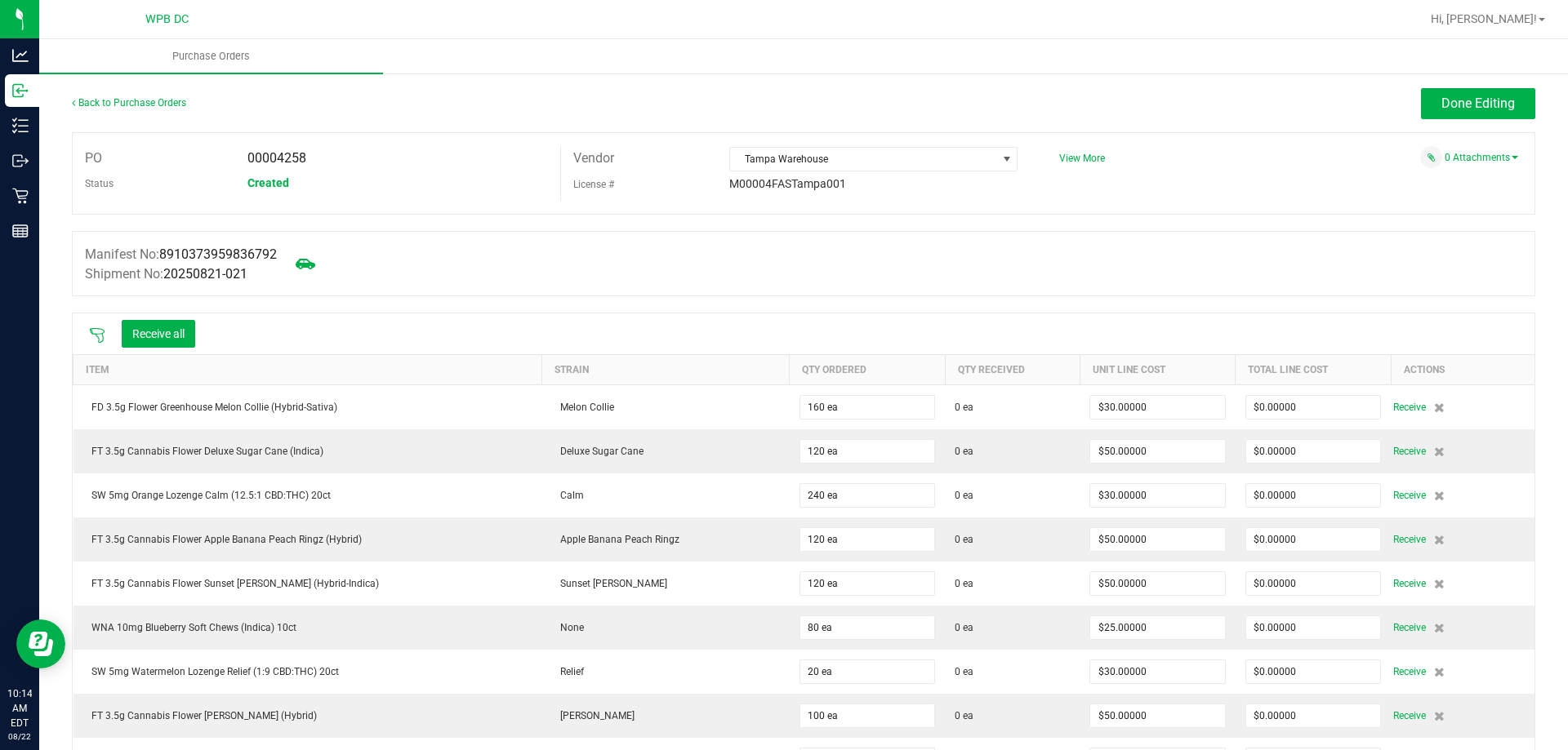
click at [102, 331] on icon at bounding box center [96, 335] width 16 height 16
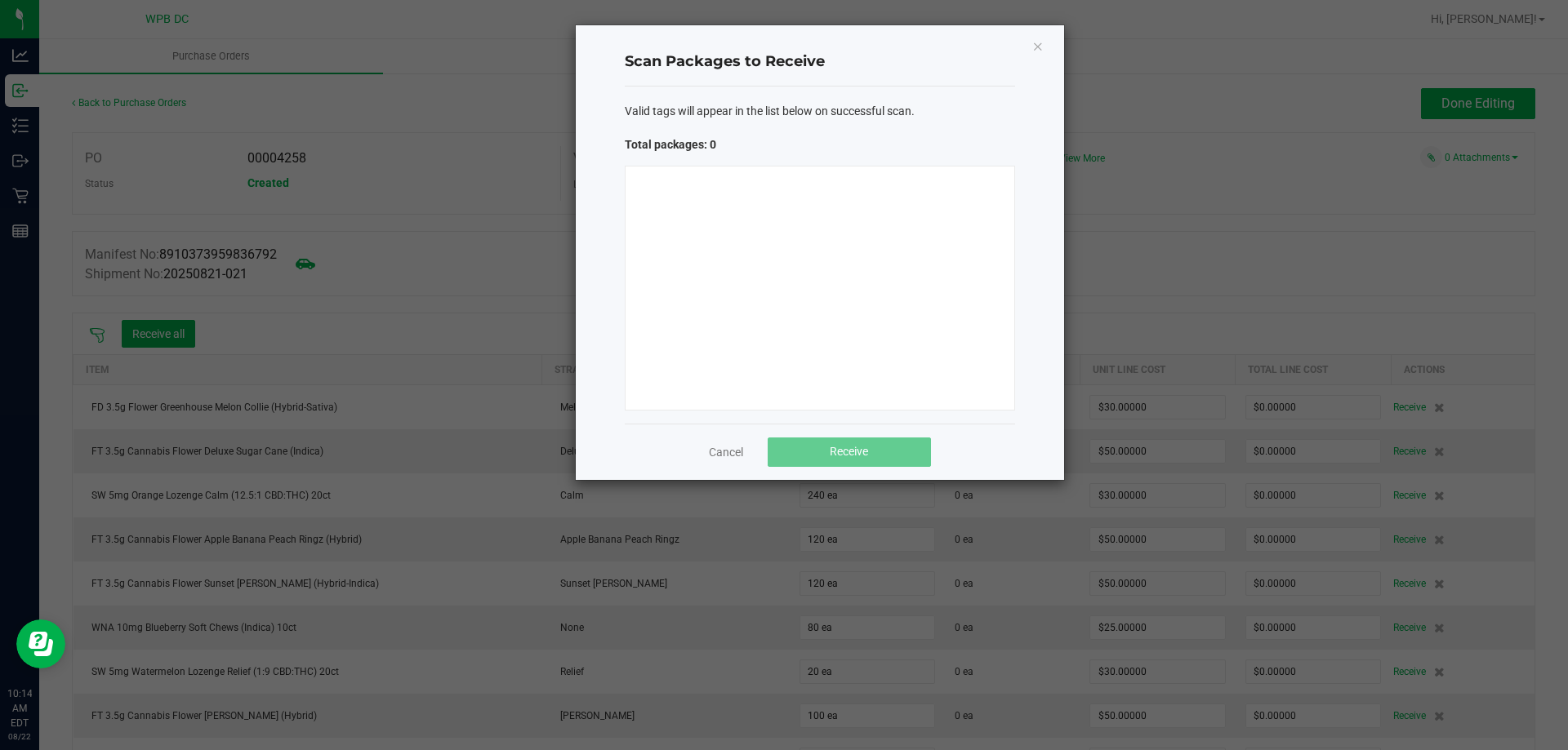
click at [874, 181] on div at bounding box center [819, 287] width 390 height 245
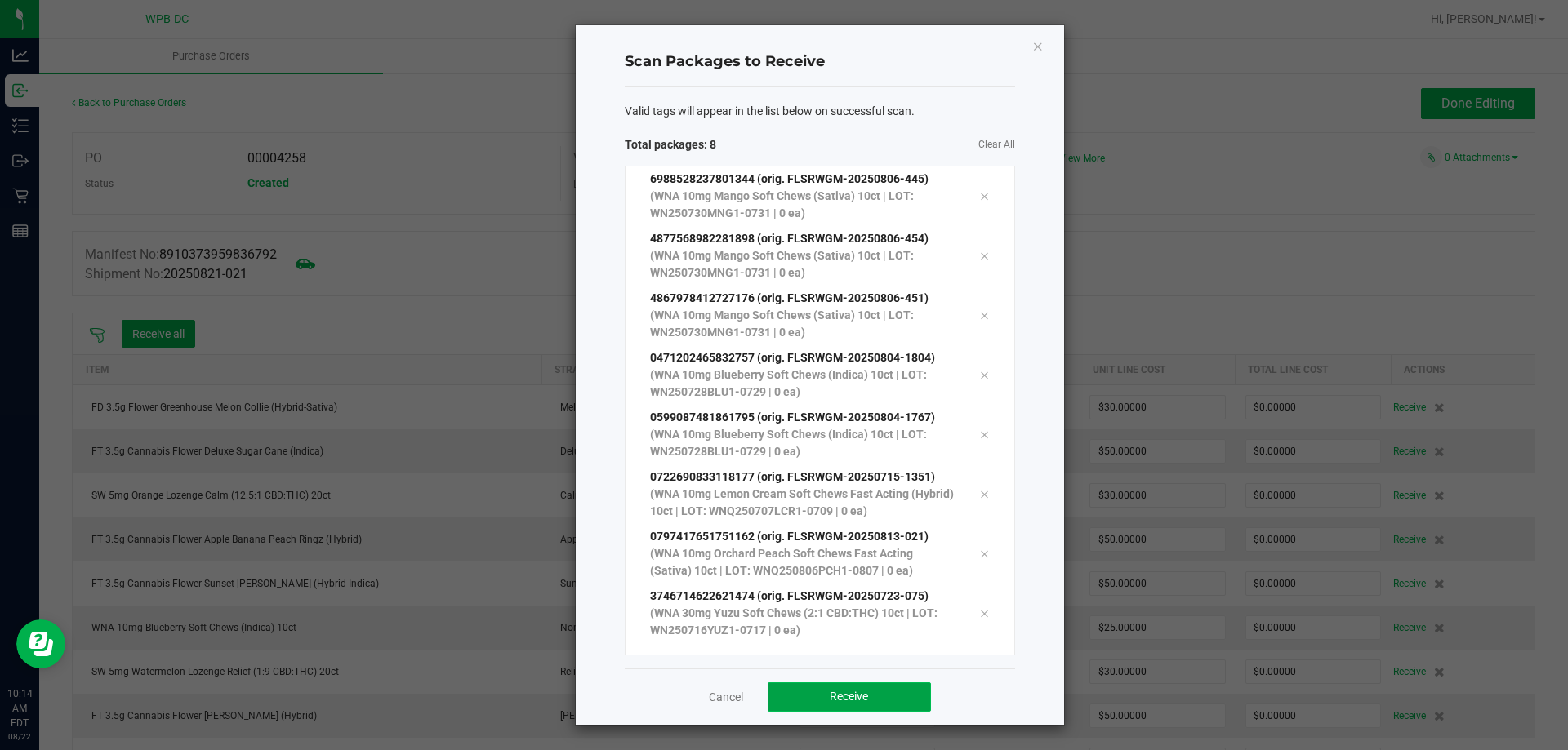
click at [849, 689] on button "Receive" at bounding box center [849, 697] width 163 height 29
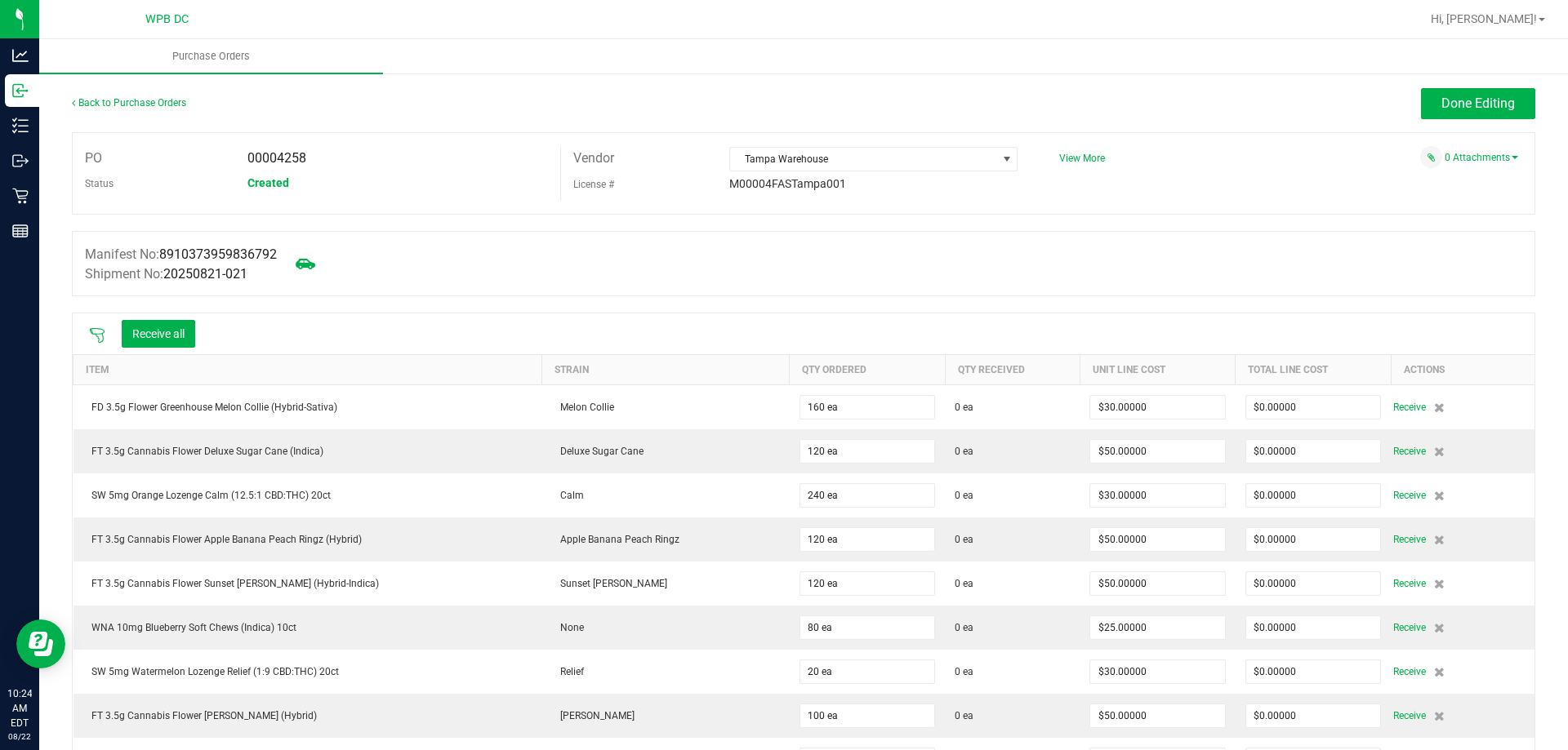
click at [100, 340] on icon at bounding box center [96, 335] width 16 height 16
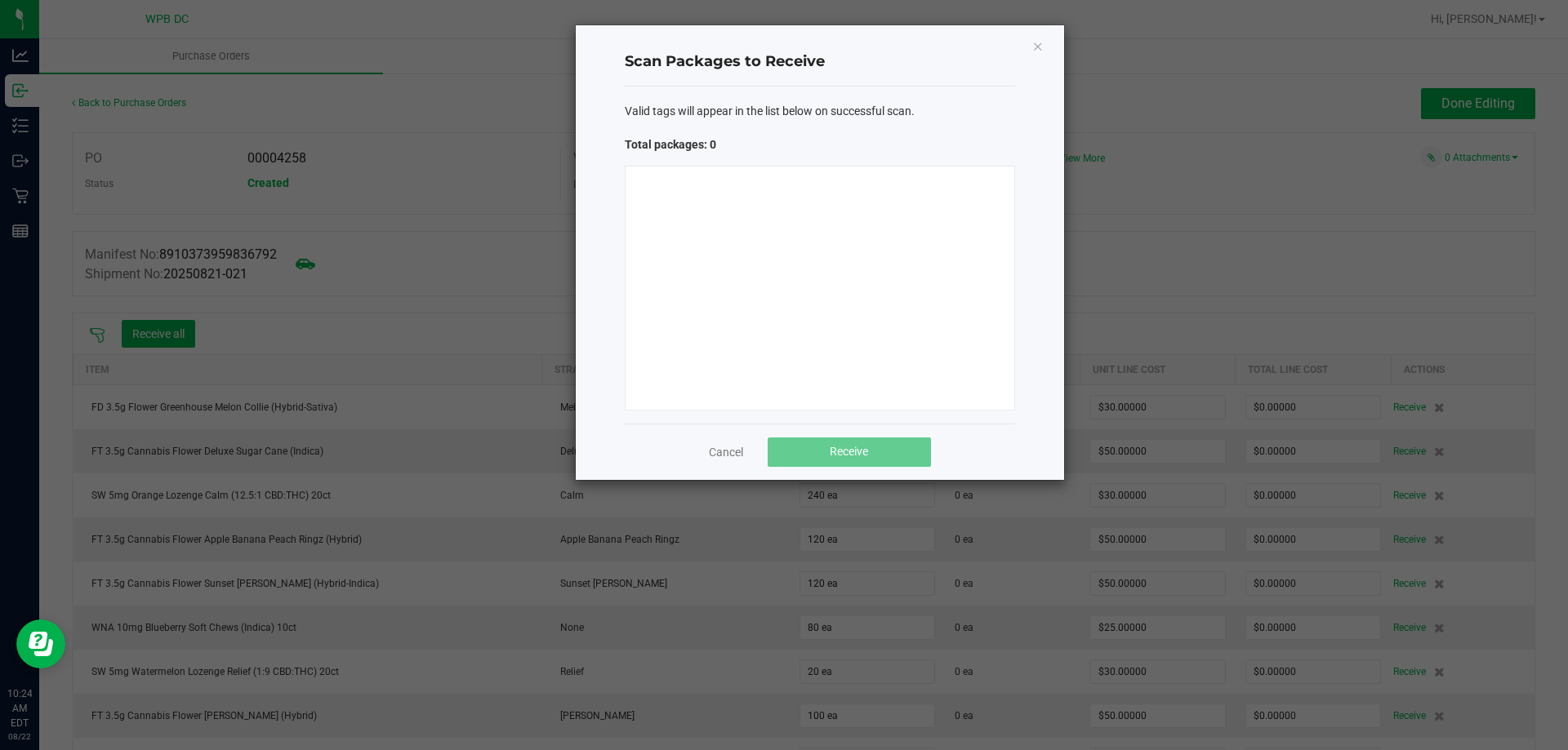
drag, startPoint x: 921, startPoint y: 236, endPoint x: 823, endPoint y: 174, distance: 116.0
click at [918, 230] on div at bounding box center [819, 287] width 390 height 245
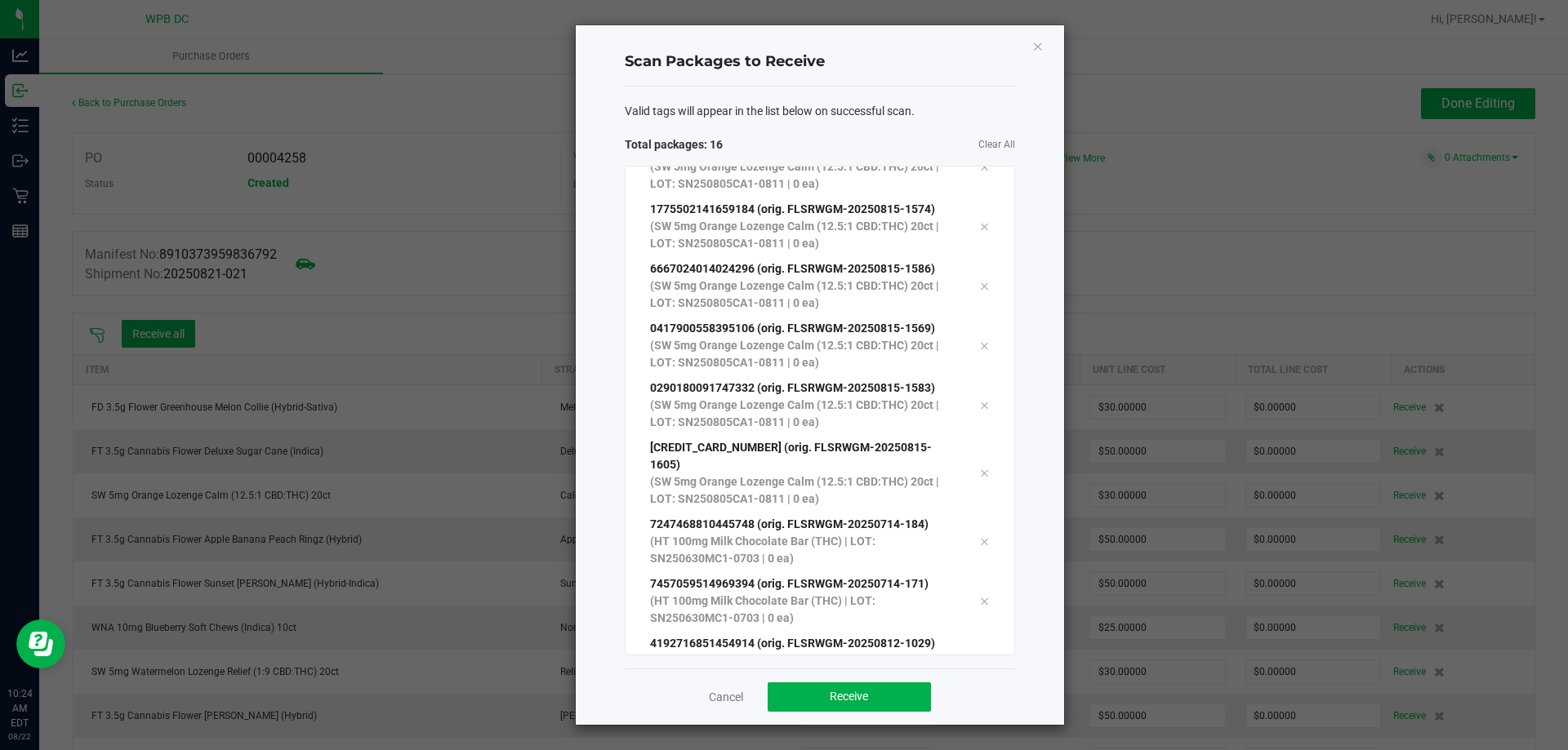
scroll to position [447, 0]
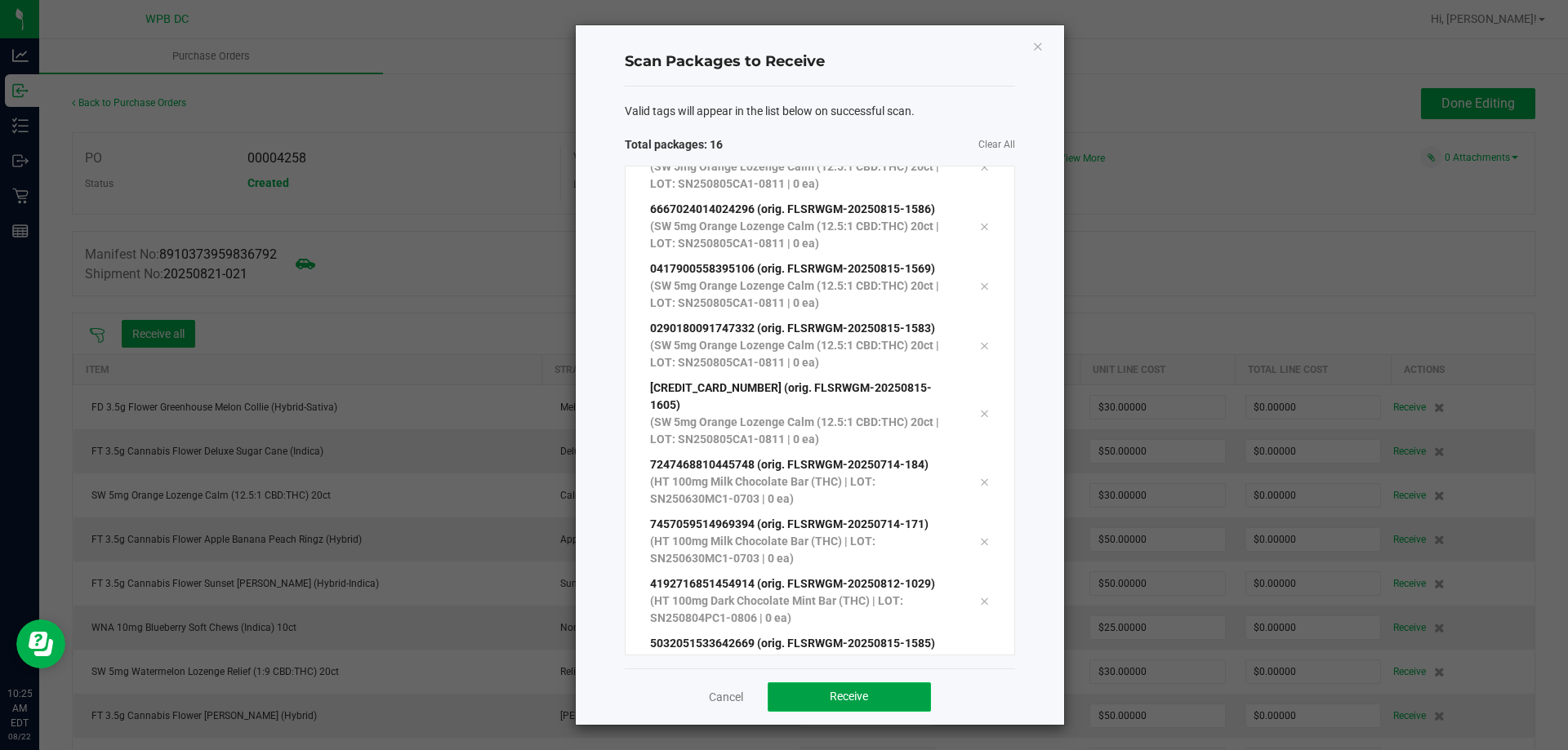
click at [905, 699] on button "Receive" at bounding box center [849, 697] width 163 height 29
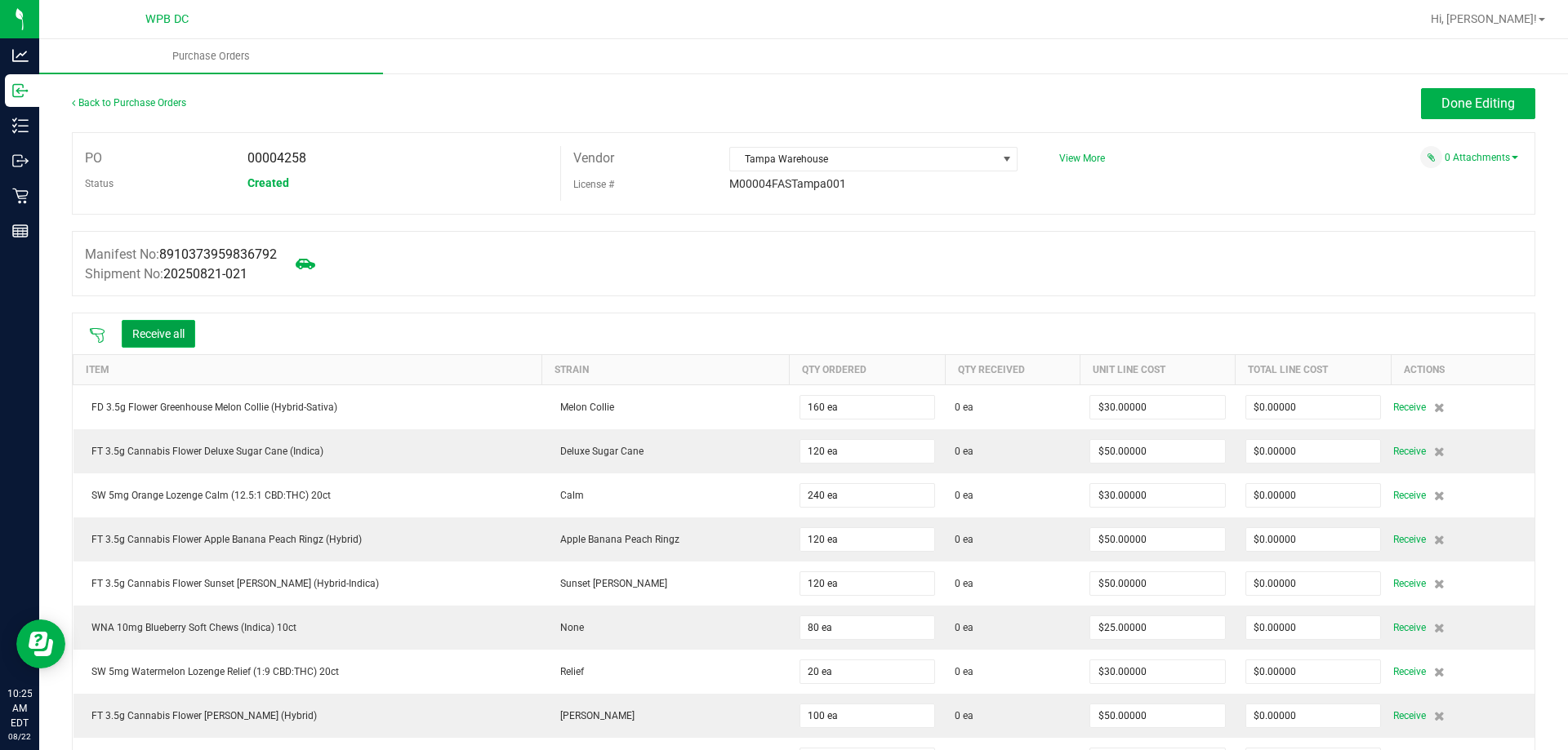
click at [152, 322] on button "Receive all" at bounding box center [159, 333] width 74 height 27
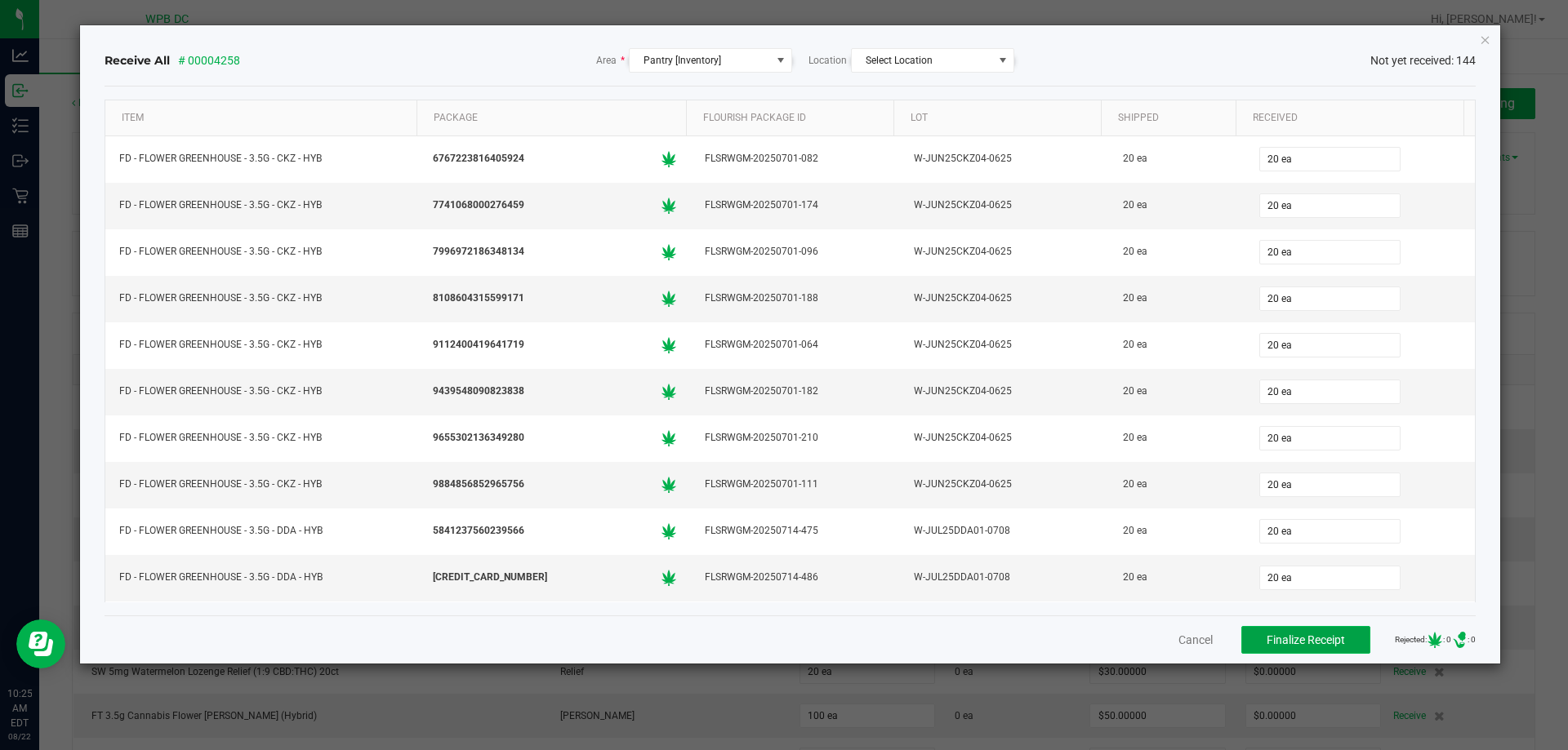
click at [1292, 646] on span "Finalize Receipt" at bounding box center [1305, 640] width 78 height 13
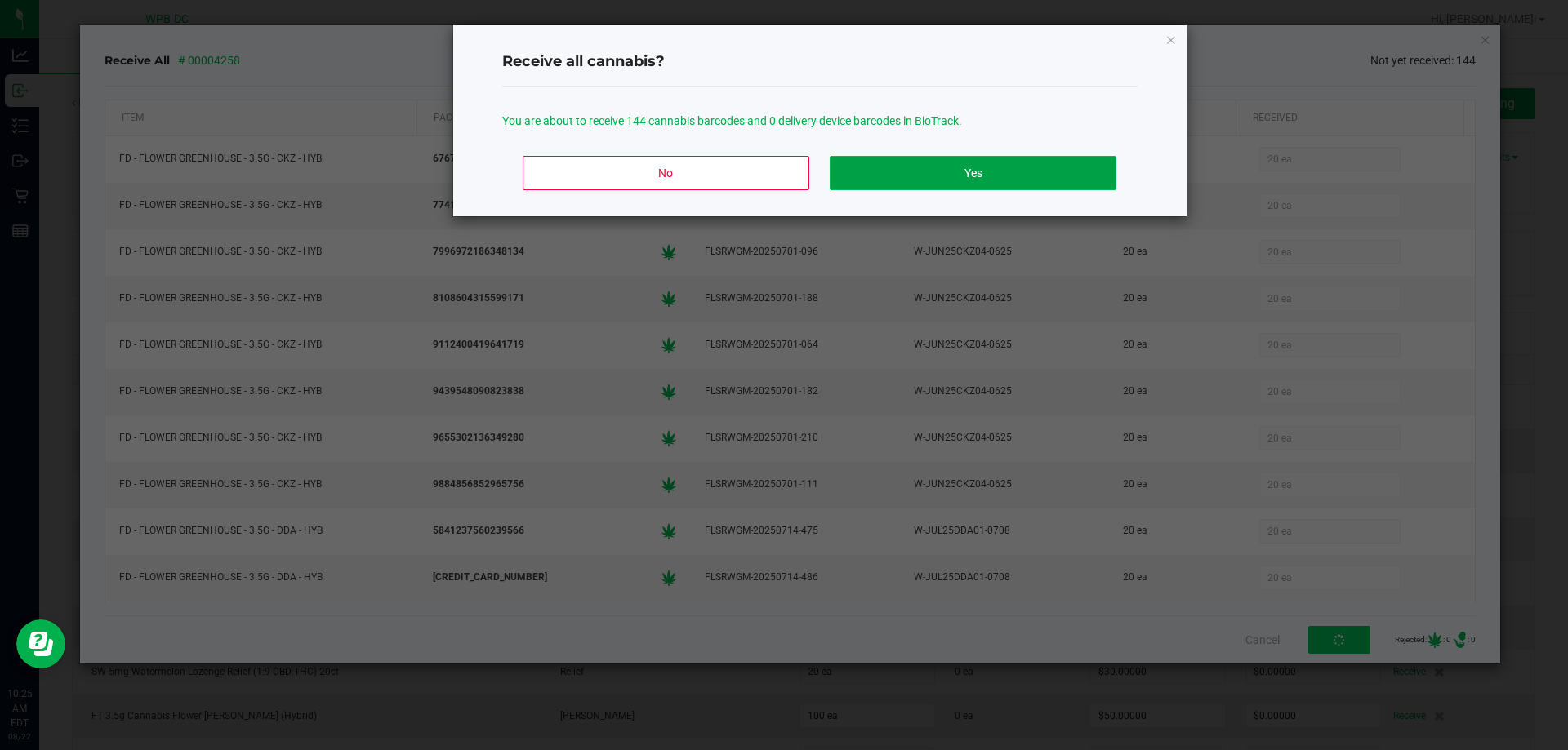
click at [1020, 179] on button "Yes" at bounding box center [972, 173] width 286 height 34
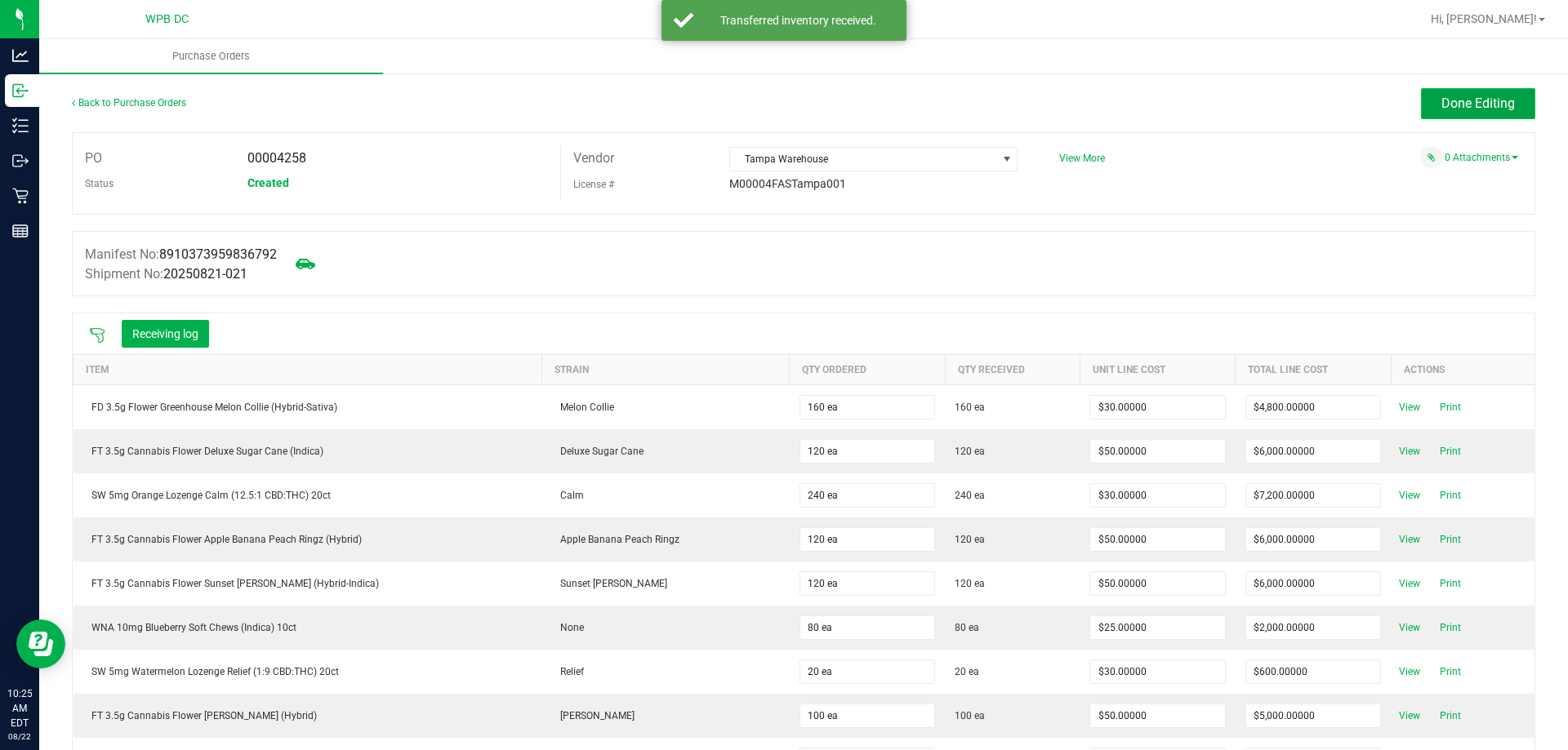
click at [1492, 93] on button "Done Editing" at bounding box center [1477, 103] width 114 height 31
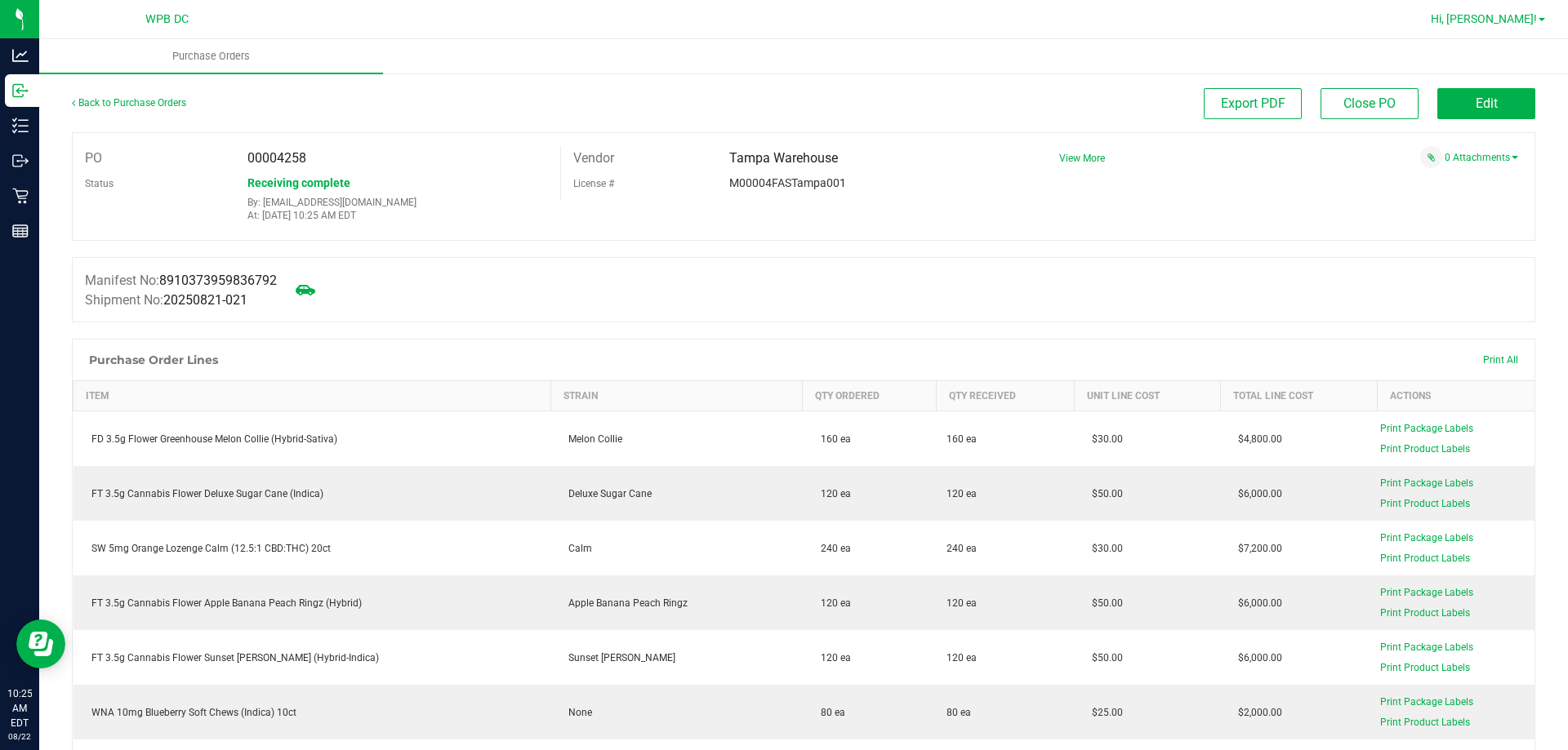
click at [1534, 23] on span "Hi, [PERSON_NAME]!" at bounding box center [1484, 19] width 106 height 13
